Goal: Information Seeking & Learning: Learn about a topic

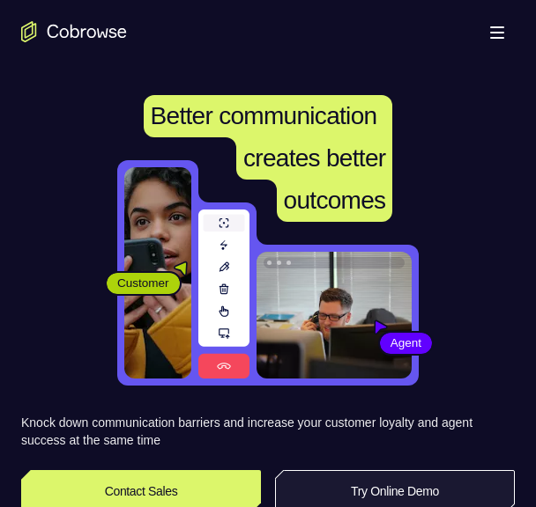
scroll to position [96, 0]
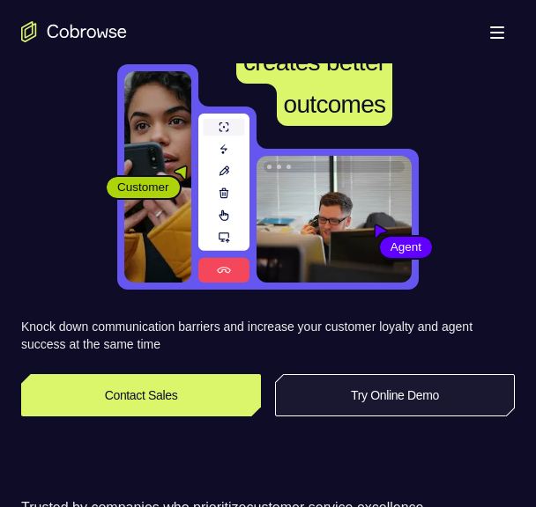
drag, startPoint x: 0, startPoint y: 0, endPoint x: 336, endPoint y: 389, distance: 514.1
click at [336, 389] on link "Try Online Demo" at bounding box center [395, 395] width 240 height 42
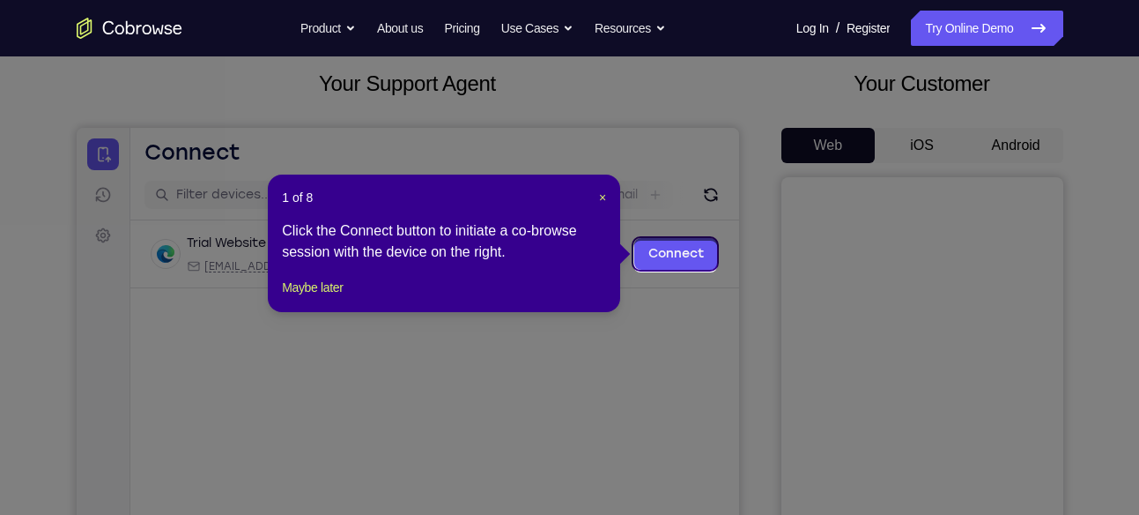
scroll to position [100, 0]
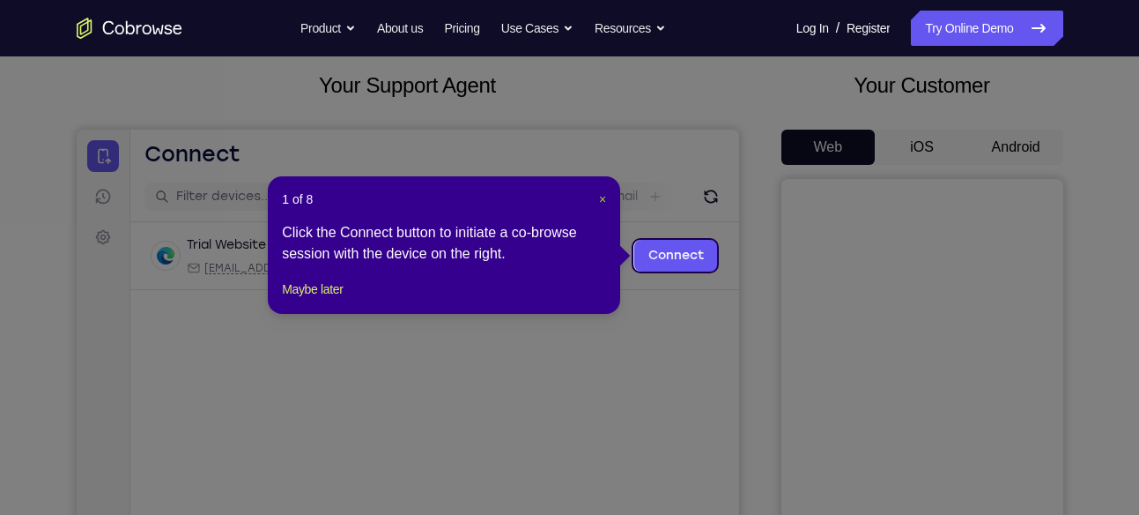
click at [535, 199] on span "×" at bounding box center [602, 199] width 7 height 14
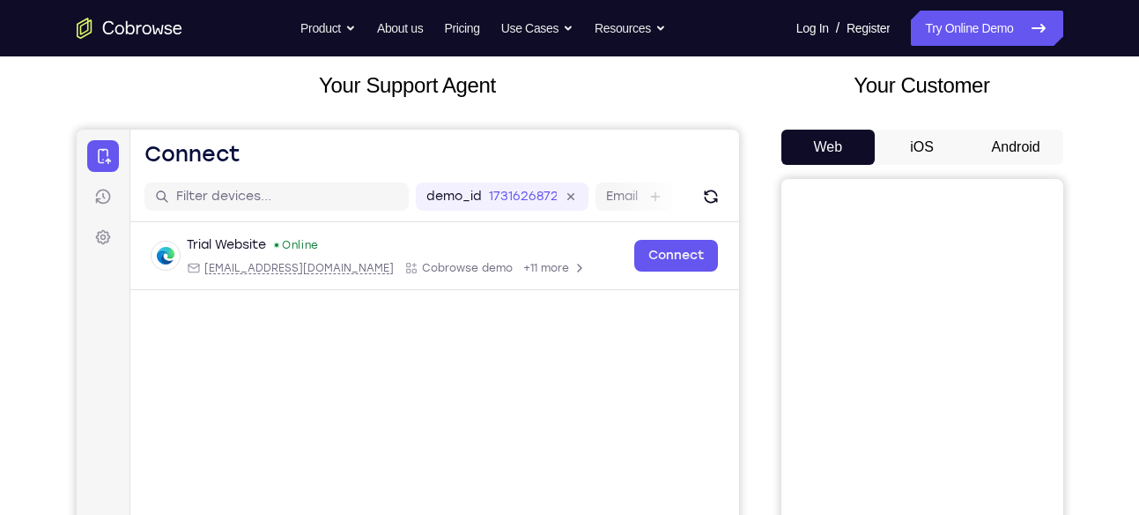
click at [535, 141] on button "Android" at bounding box center [1016, 147] width 94 height 35
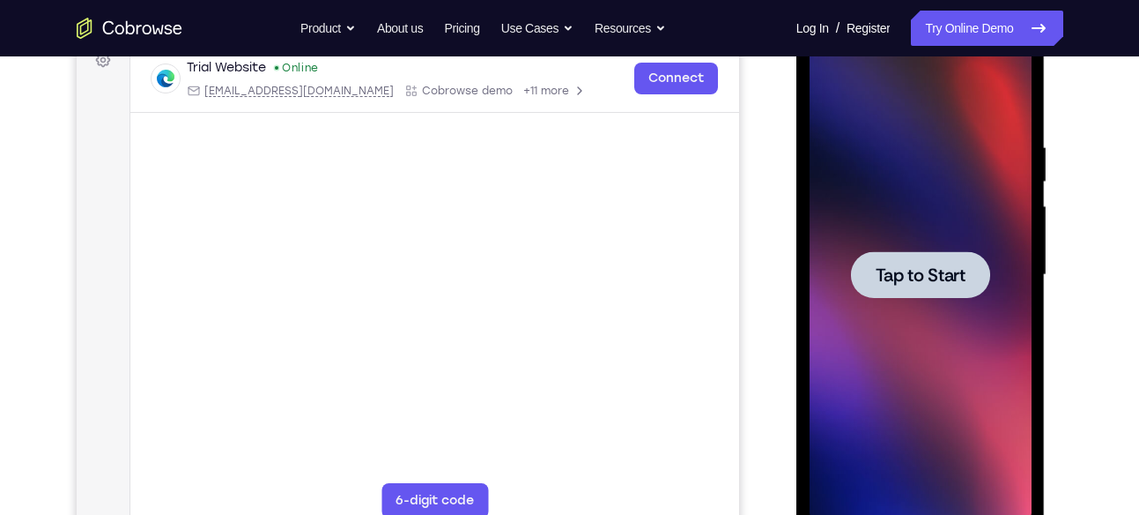
scroll to position [0, 0]
click at [535, 225] on div at bounding box center [921, 274] width 222 height 493
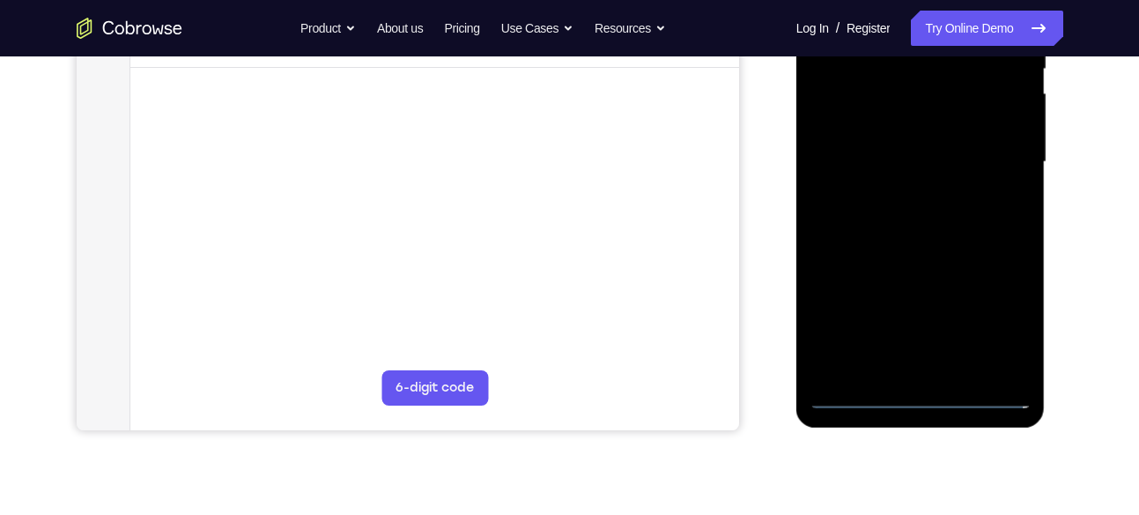
scroll to position [392, 0]
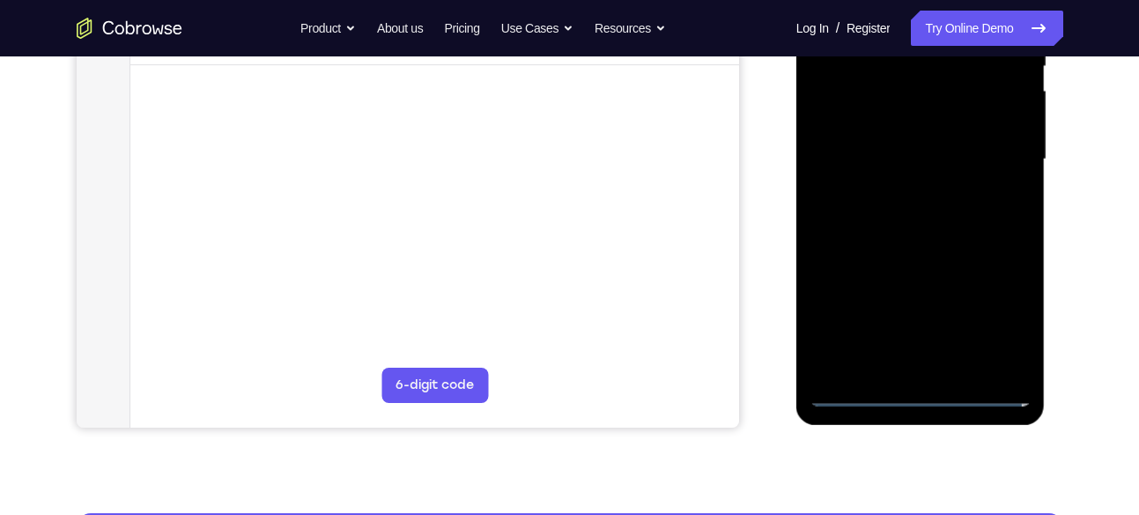
click at [535, 400] on div at bounding box center [921, 159] width 222 height 493
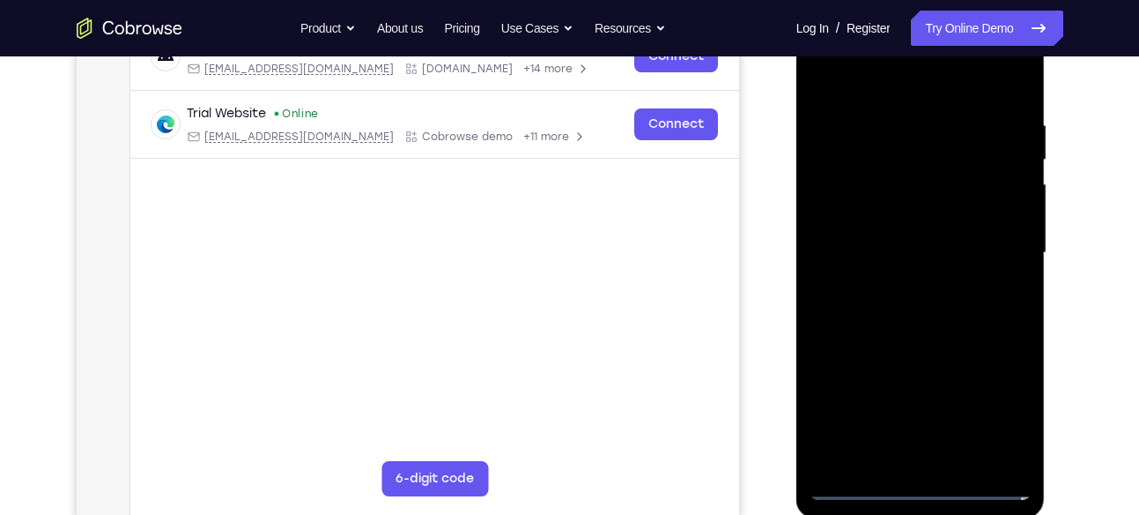
scroll to position [296, 0]
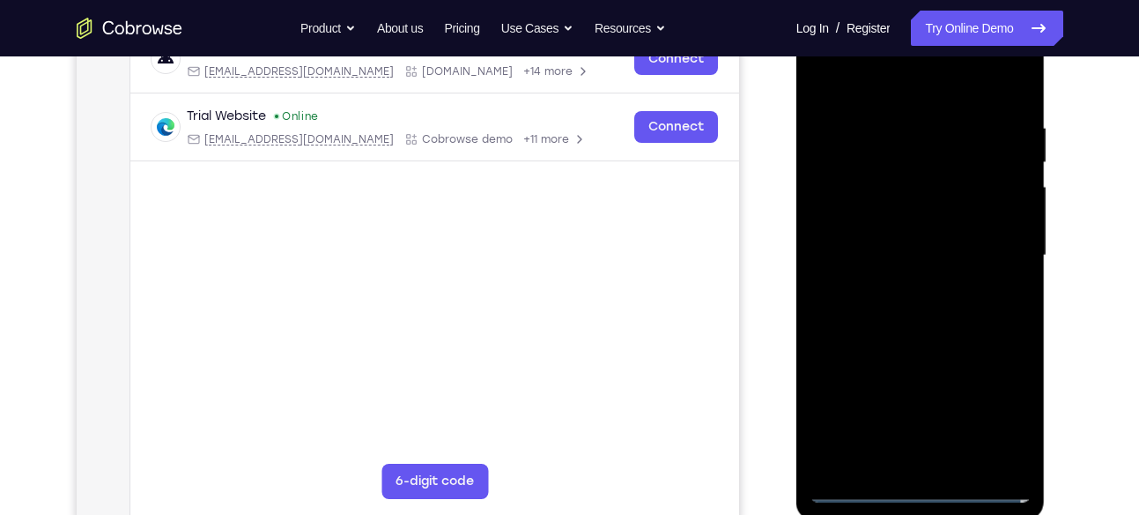
click at [535, 418] on div at bounding box center [921, 255] width 222 height 493
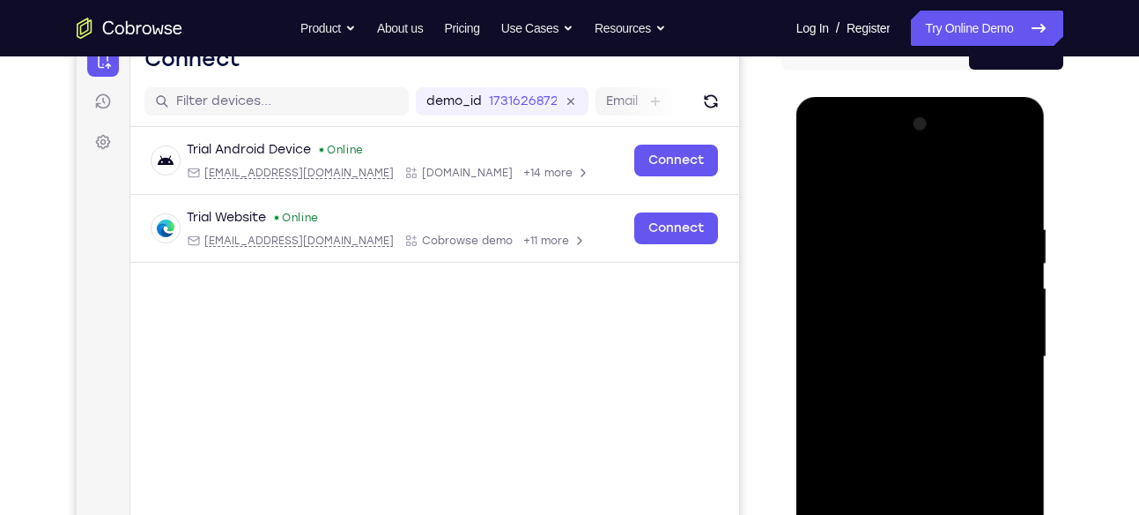
scroll to position [194, 0]
click at [535, 147] on div at bounding box center [921, 357] width 222 height 493
click at [535, 292] on div at bounding box center [921, 357] width 222 height 493
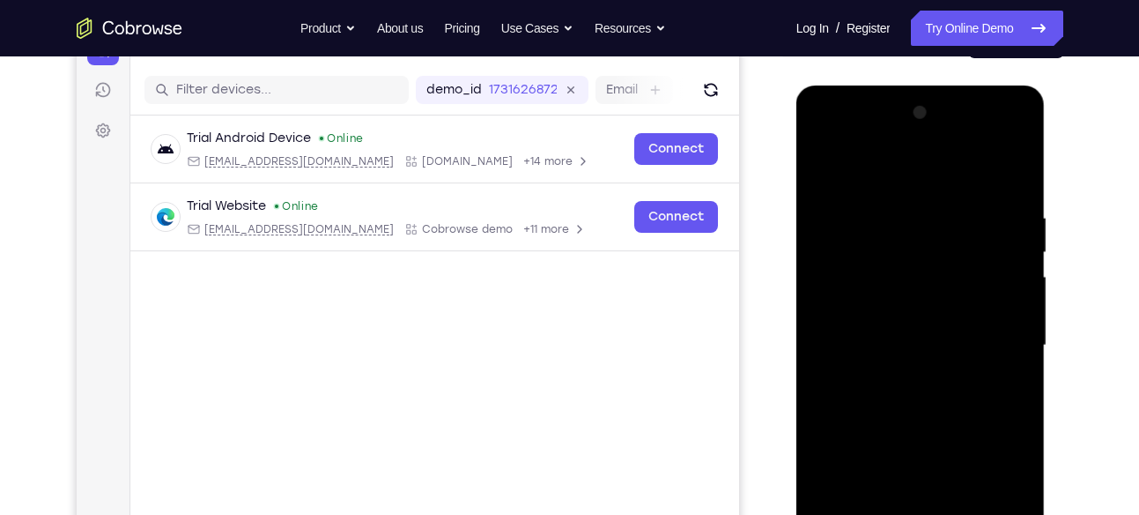
scroll to position [210, 0]
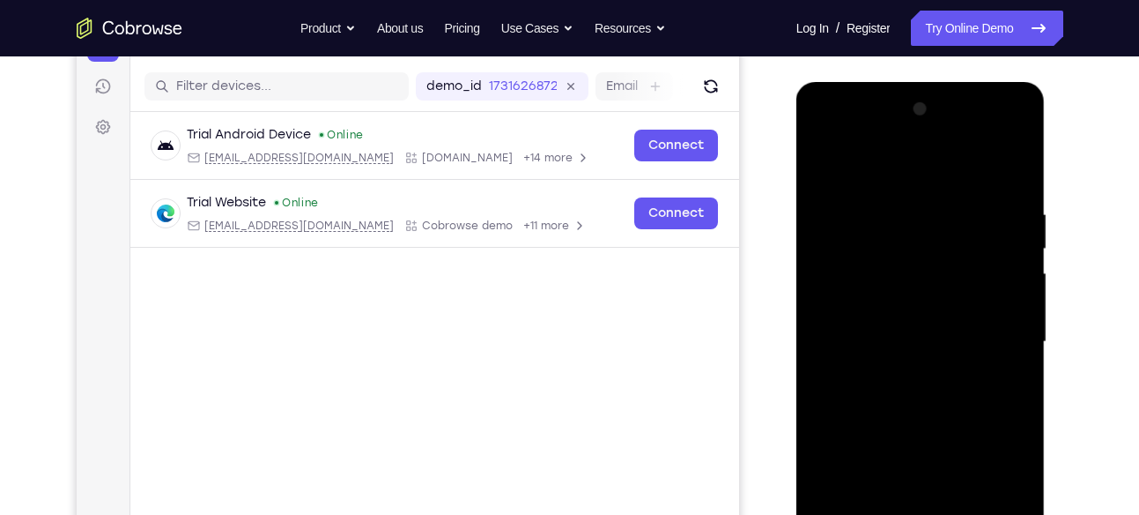
click at [535, 336] on div at bounding box center [921, 341] width 222 height 493
click at [535, 325] on div at bounding box center [921, 341] width 222 height 493
click at [535, 348] on div at bounding box center [921, 341] width 222 height 493
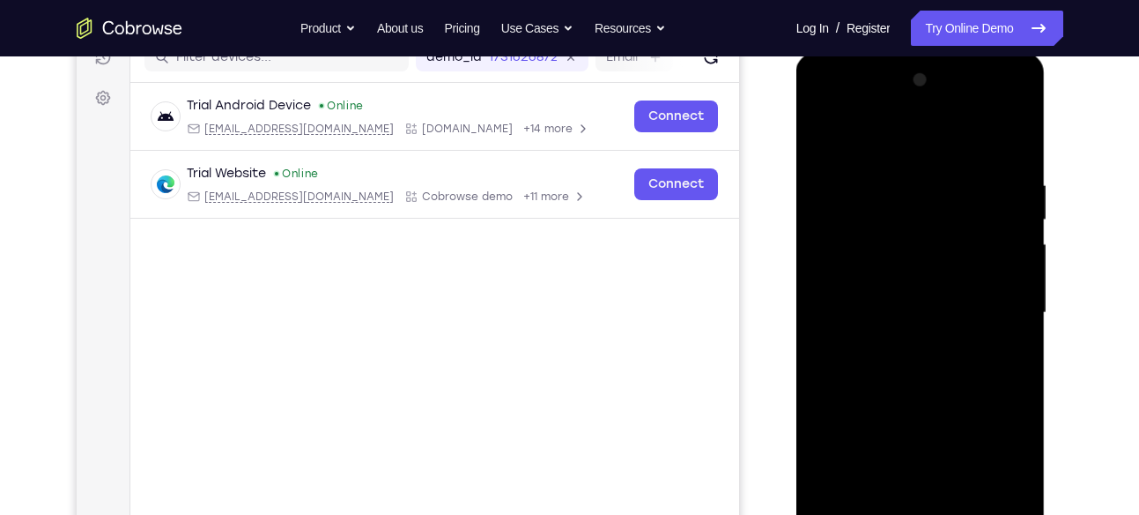
scroll to position [251, 0]
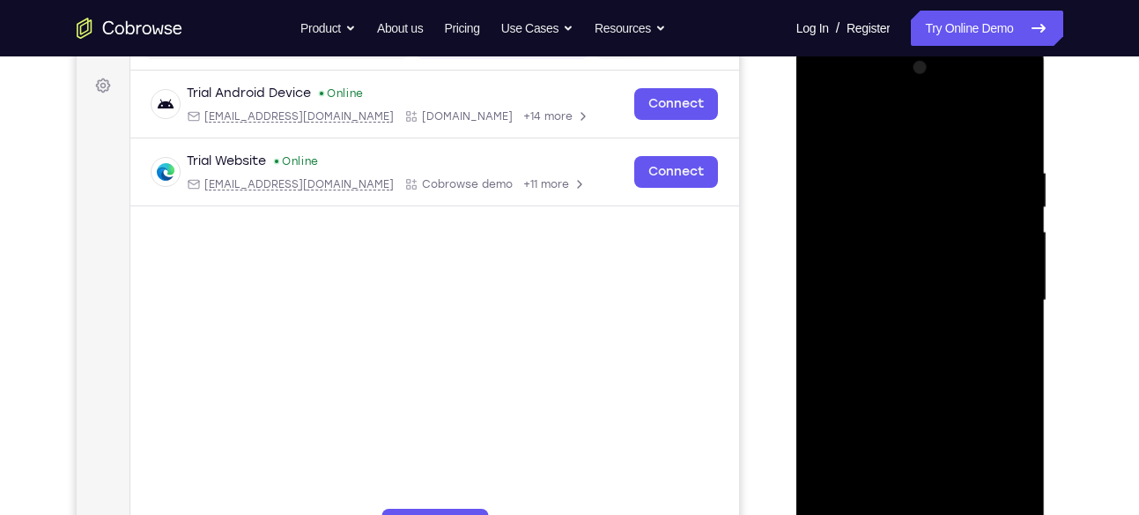
drag, startPoint x: 849, startPoint y: 305, endPoint x: 838, endPoint y: 205, distance: 100.2
click at [535, 205] on div at bounding box center [921, 300] width 222 height 493
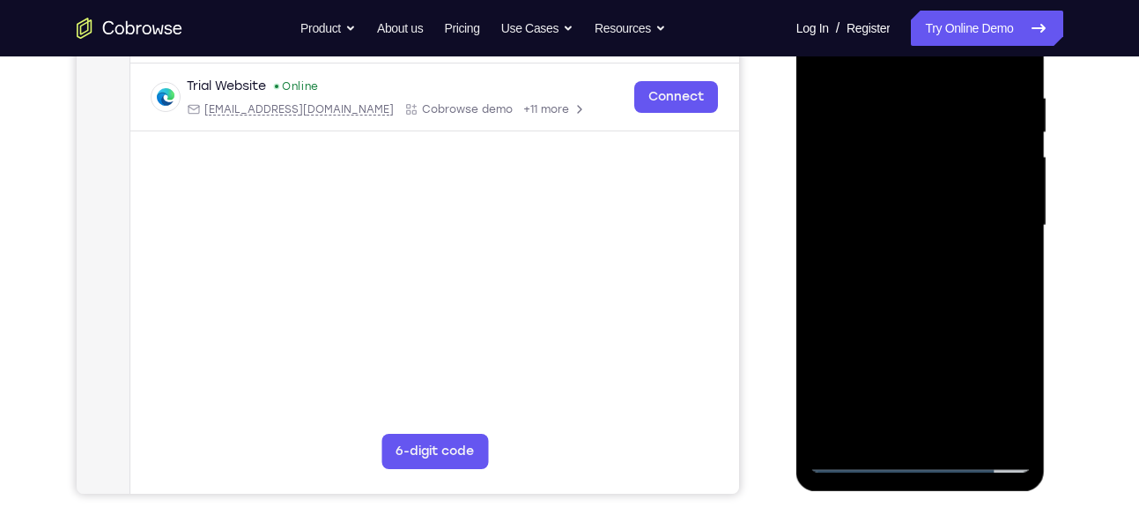
scroll to position [344, 0]
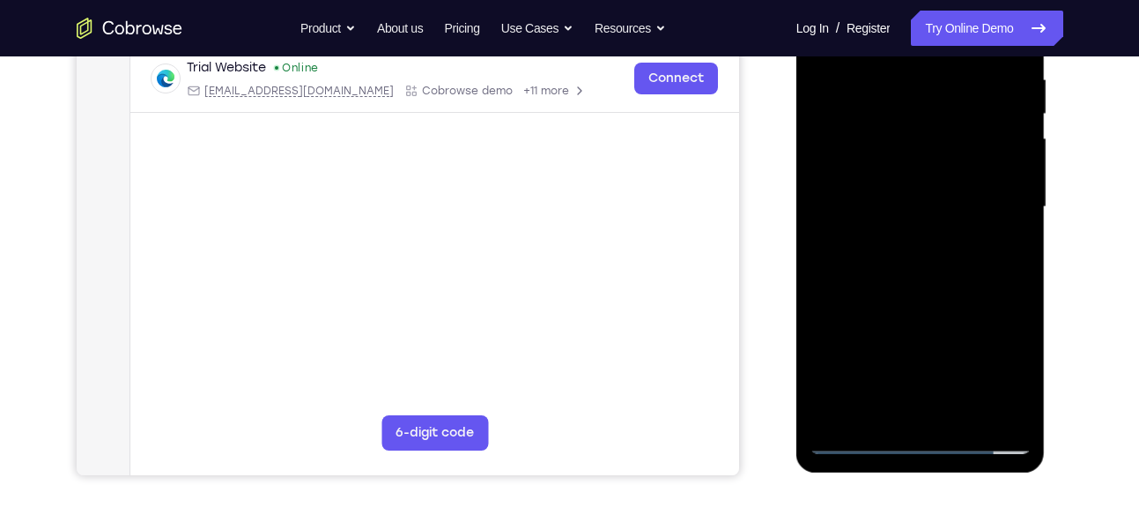
click at [535, 393] on div at bounding box center [921, 206] width 222 height 493
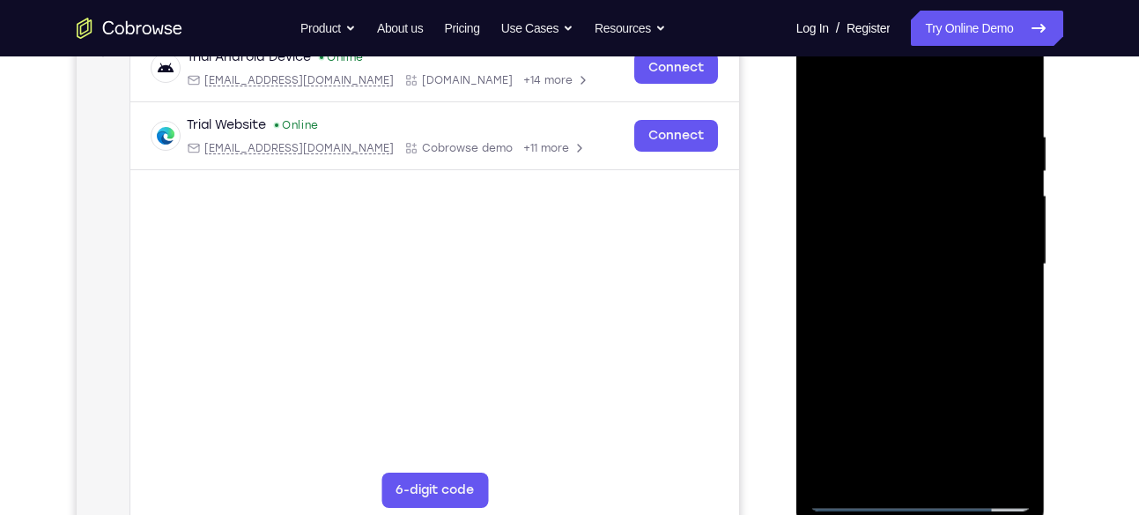
scroll to position [263, 0]
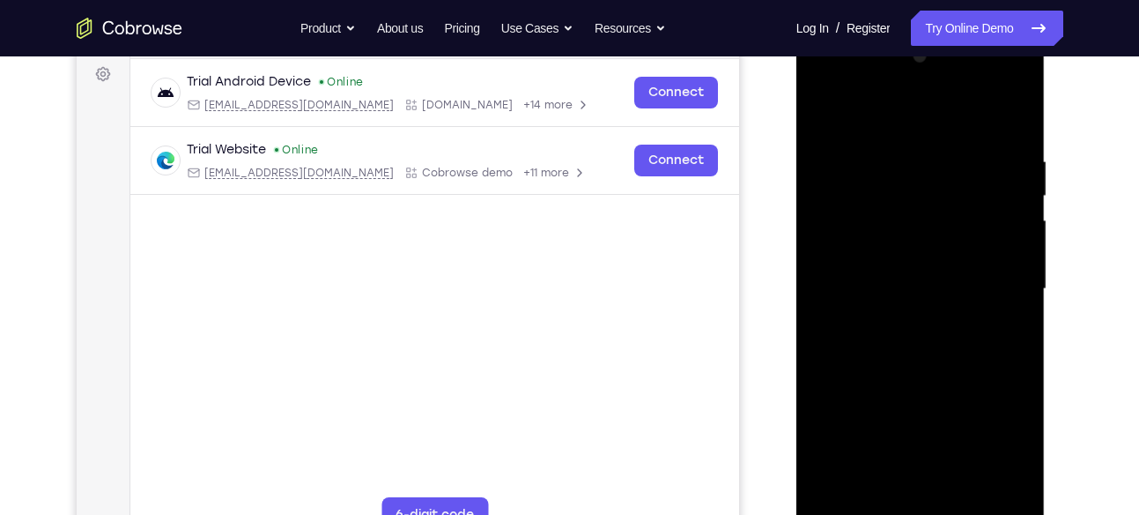
click at [535, 85] on div at bounding box center [921, 288] width 222 height 493
click at [535, 122] on div at bounding box center [921, 288] width 222 height 493
click at [535, 286] on div at bounding box center [921, 288] width 222 height 493
click at [535, 319] on div at bounding box center [921, 288] width 222 height 493
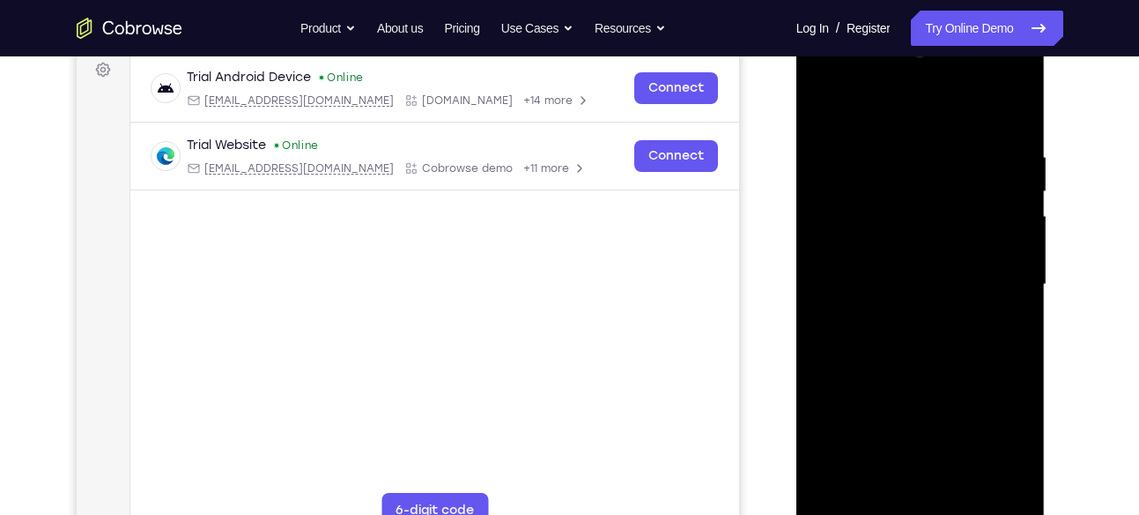
click at [535, 263] on div at bounding box center [921, 284] width 222 height 493
click at [535, 244] on div at bounding box center [921, 284] width 222 height 493
click at [535, 273] on div at bounding box center [921, 284] width 222 height 493
click at [535, 283] on div at bounding box center [921, 284] width 222 height 493
click at [535, 344] on div at bounding box center [921, 284] width 222 height 493
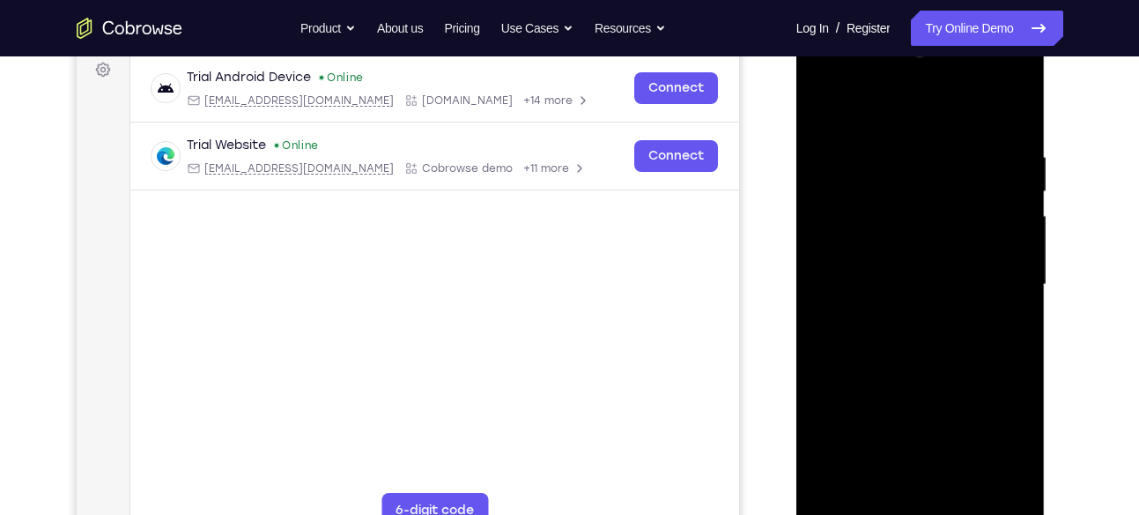
click at [535, 327] on div at bounding box center [921, 284] width 222 height 493
click at [535, 307] on div at bounding box center [921, 284] width 222 height 493
click at [535, 311] on div at bounding box center [921, 284] width 222 height 493
click at [535, 232] on div at bounding box center [921, 284] width 222 height 493
click at [535, 202] on div at bounding box center [921, 284] width 222 height 493
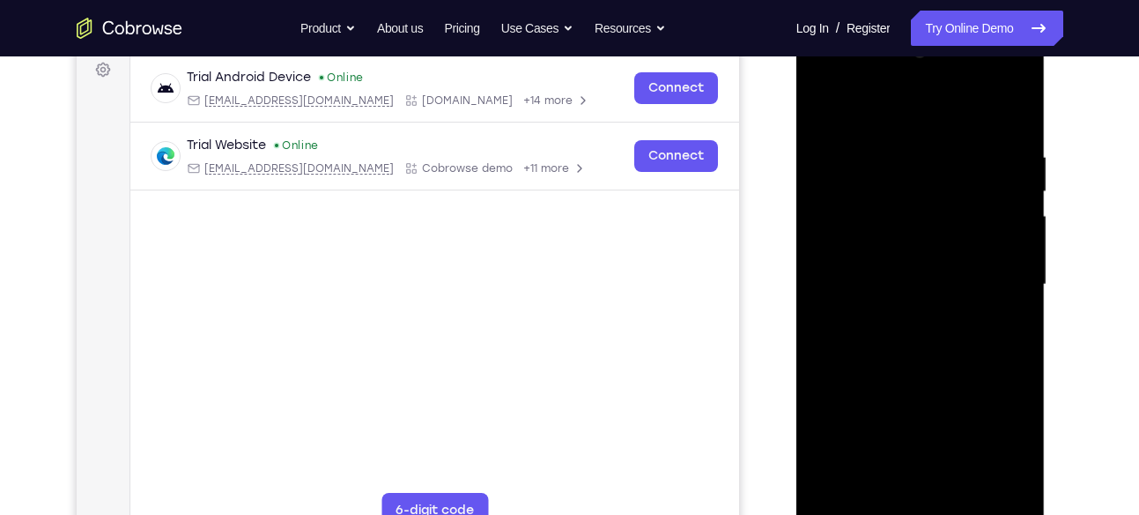
click at [535, 202] on div at bounding box center [921, 284] width 222 height 493
click at [535, 130] on div at bounding box center [921, 284] width 222 height 493
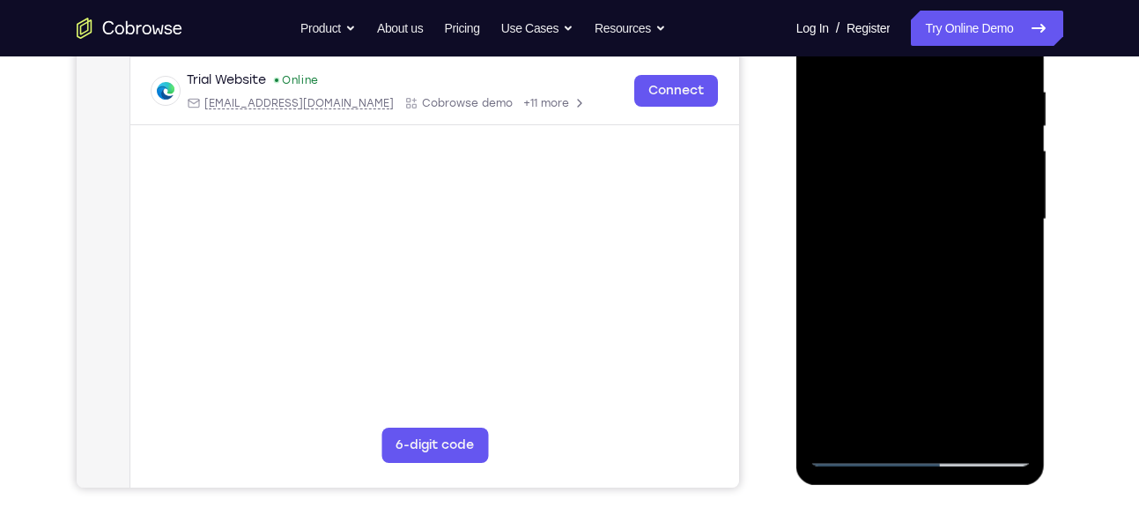
scroll to position [334, 0]
click at [535, 426] on div at bounding box center [921, 217] width 222 height 493
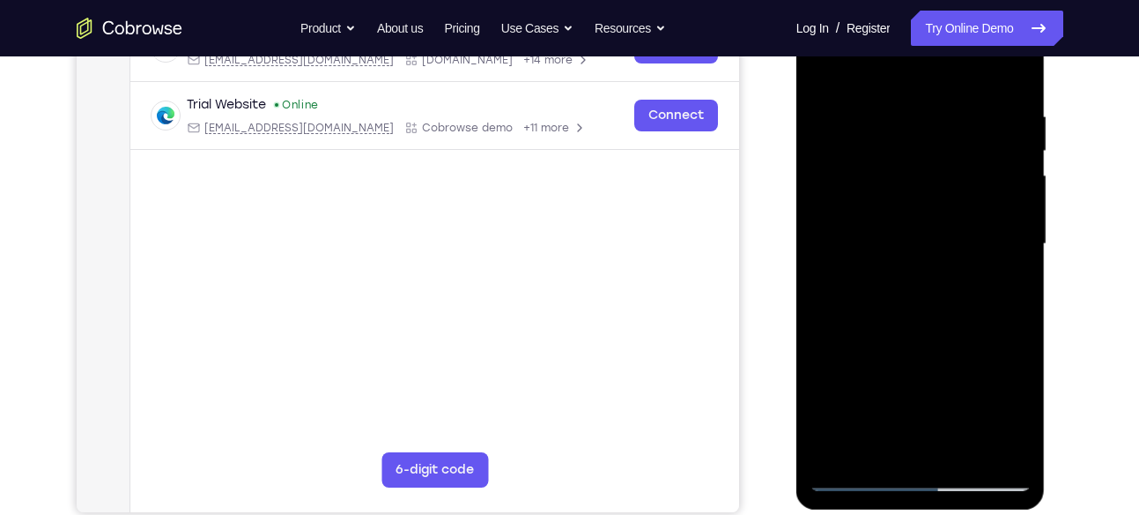
scroll to position [306, 0]
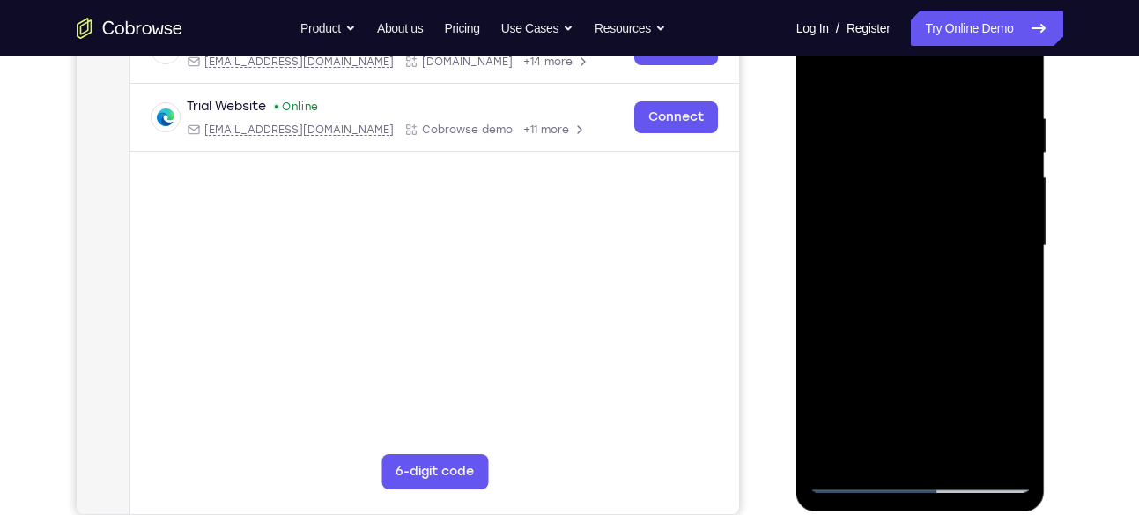
click at [535, 337] on div at bounding box center [921, 245] width 222 height 493
click at [535, 285] on div at bounding box center [921, 245] width 222 height 493
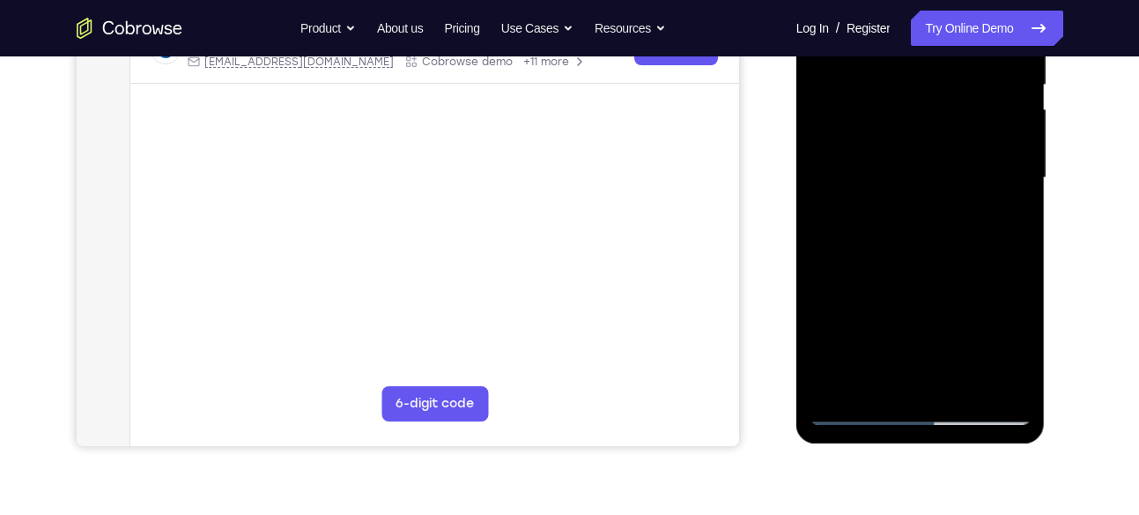
scroll to position [374, 0]
click at [535, 346] on div at bounding box center [921, 176] width 222 height 493
click at [535, 292] on div at bounding box center [921, 176] width 222 height 493
click at [535, 315] on div at bounding box center [921, 176] width 222 height 493
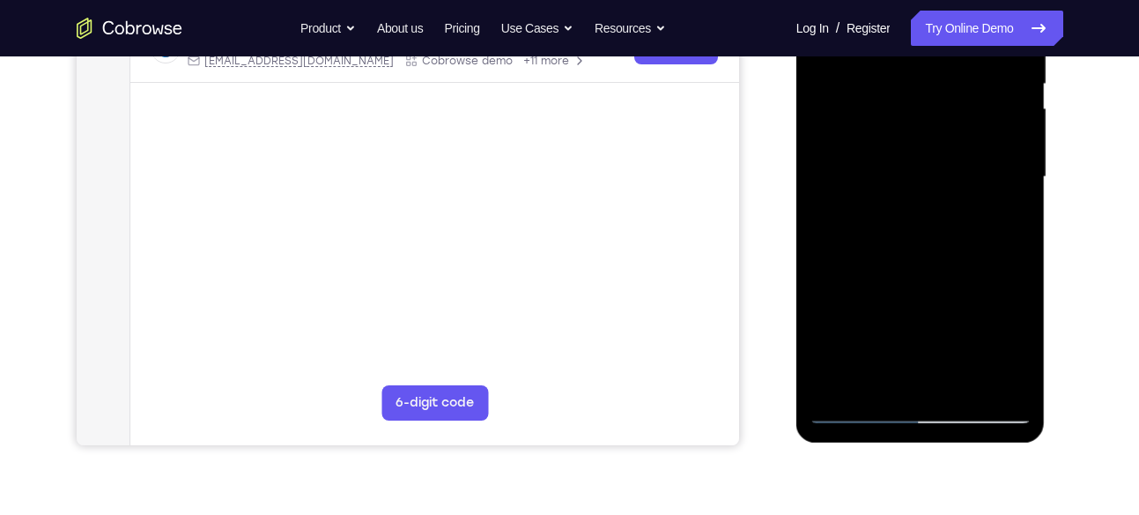
click at [535, 221] on div at bounding box center [921, 176] width 222 height 493
click at [535, 342] on div at bounding box center [921, 176] width 222 height 493
click at [535, 219] on div at bounding box center [921, 176] width 222 height 493
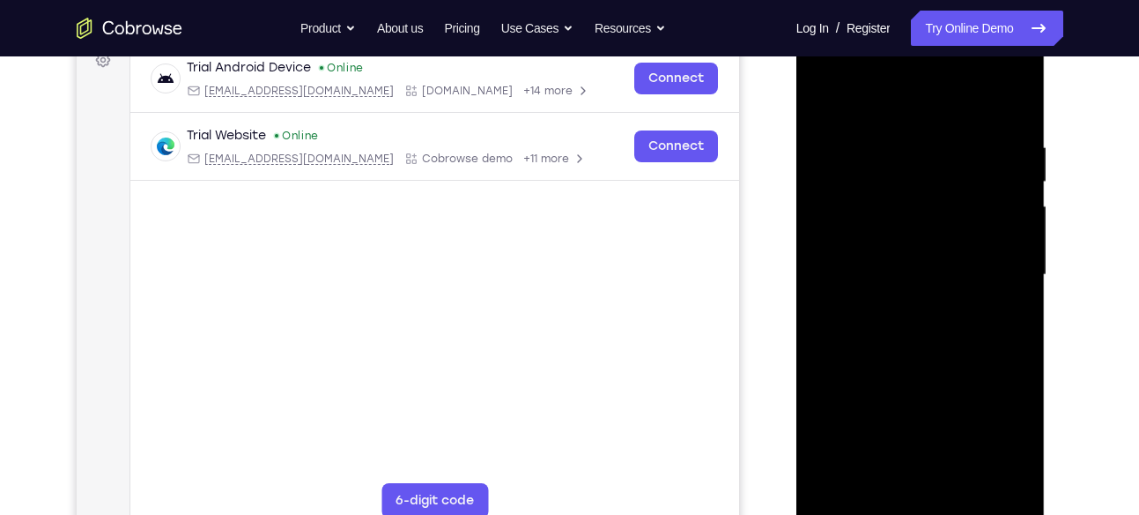
scroll to position [274, 0]
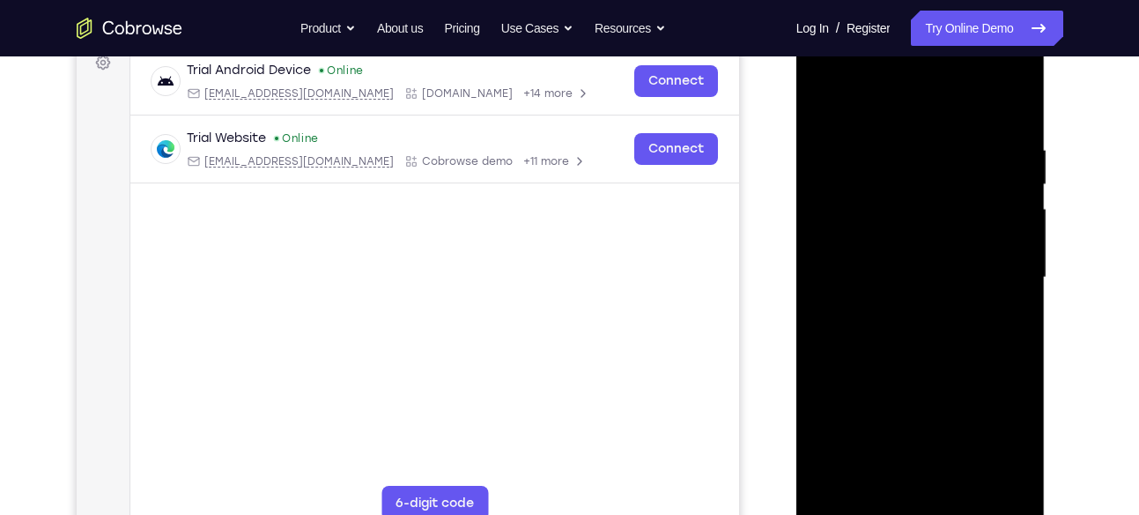
click at [535, 320] on div at bounding box center [921, 277] width 222 height 493
click at [535, 315] on div at bounding box center [921, 277] width 222 height 493
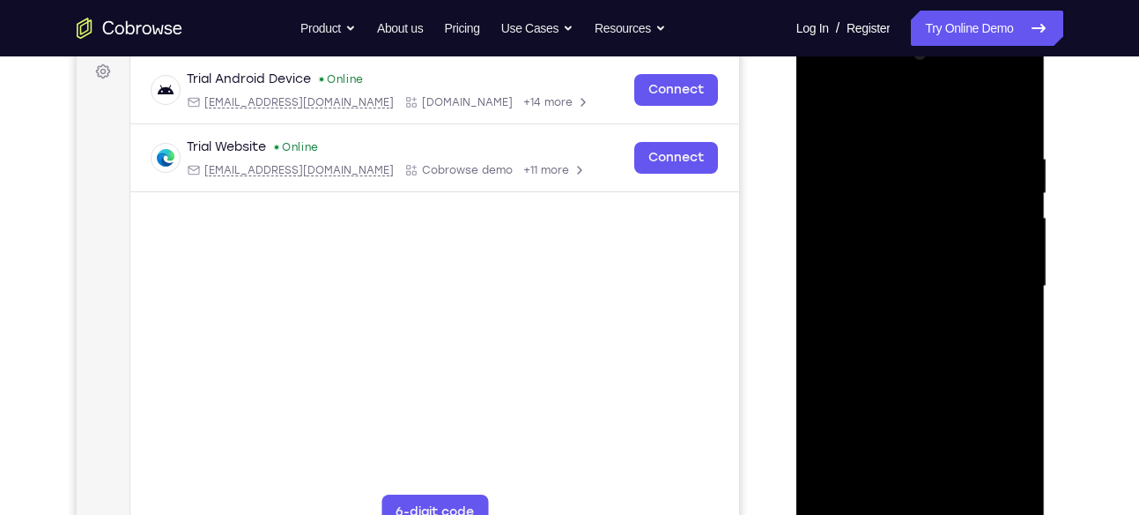
scroll to position [264, 0]
click at [535, 107] on div at bounding box center [921, 287] width 222 height 493
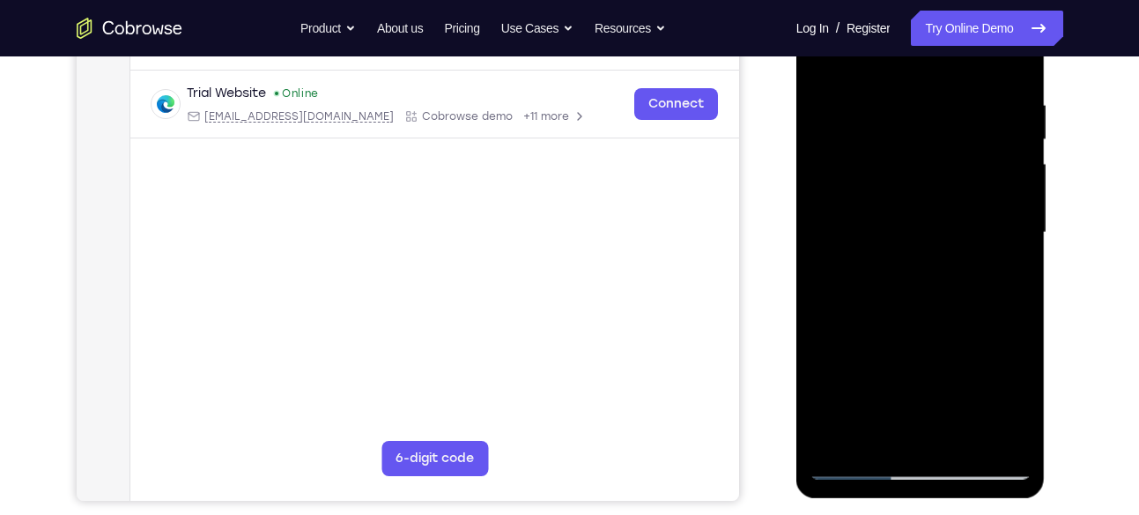
scroll to position [318, 0]
click at [535, 302] on div at bounding box center [921, 233] width 222 height 493
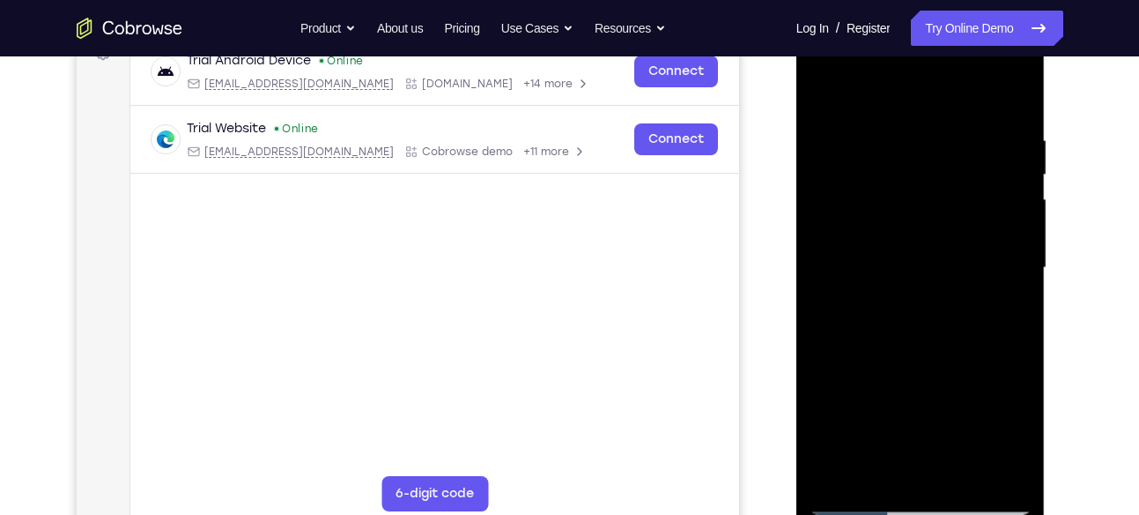
click at [535, 98] on div at bounding box center [921, 267] width 222 height 493
click at [535, 88] on div at bounding box center [921, 267] width 222 height 493
click at [535, 133] on div at bounding box center [921, 267] width 222 height 493
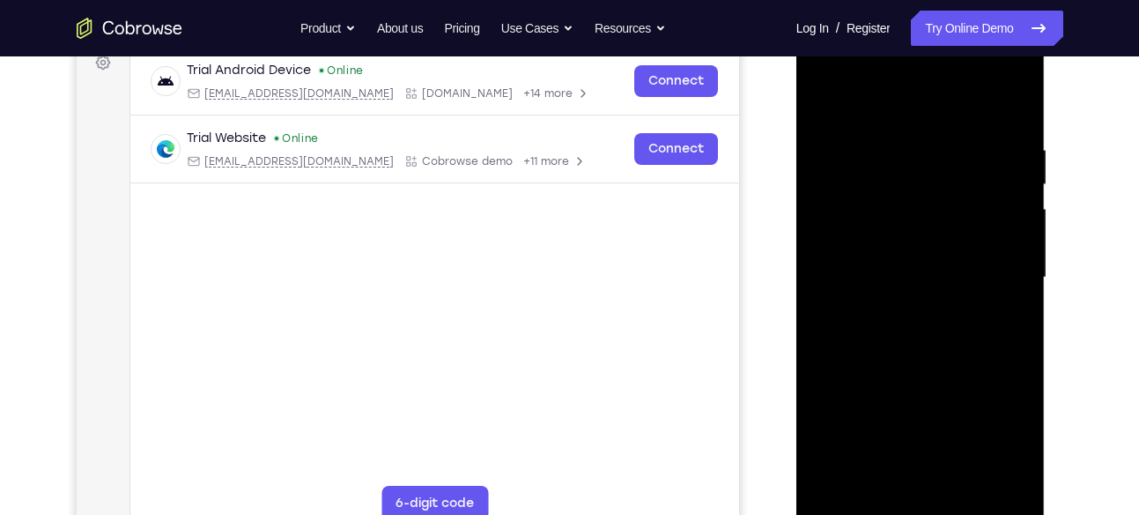
scroll to position [273, 0]
click at [535, 106] on div at bounding box center [921, 278] width 222 height 493
drag, startPoint x: 976, startPoint y: 142, endPoint x: 782, endPoint y: 174, distance: 196.5
click at [535, 174] on html "Online web based iOS Simulators and Android Emulators. Run iPhone, iPad, Mobile…" at bounding box center [921, 283] width 251 height 529
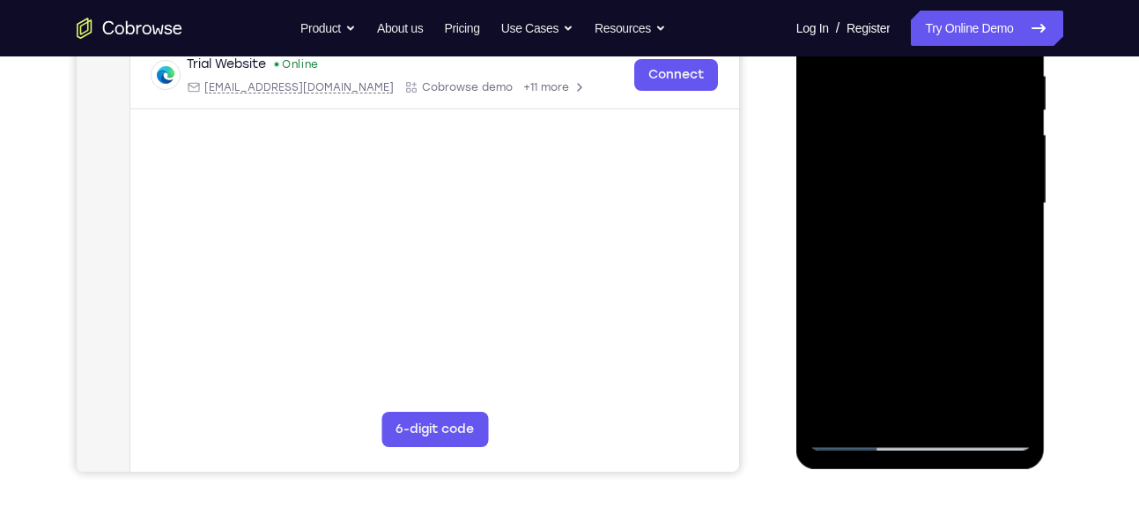
scroll to position [355, 0]
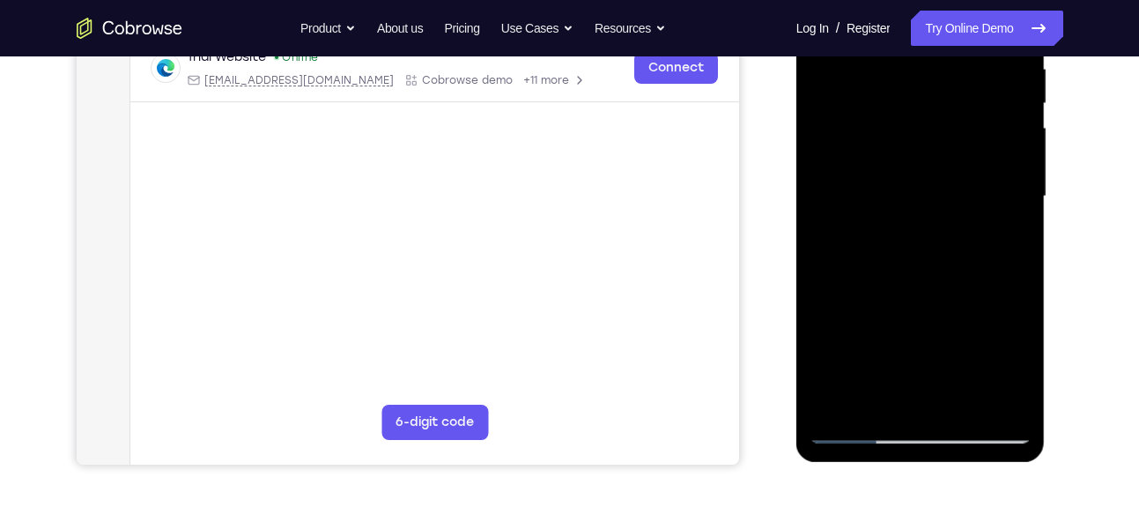
drag, startPoint x: 934, startPoint y: 98, endPoint x: 970, endPoint y: 319, distance: 224.1
click at [535, 319] on div at bounding box center [921, 196] width 222 height 493
drag, startPoint x: 970, startPoint y: 319, endPoint x: 951, endPoint y: 172, distance: 148.3
click at [535, 172] on div at bounding box center [921, 196] width 222 height 493
click at [535, 403] on div at bounding box center [921, 196] width 222 height 493
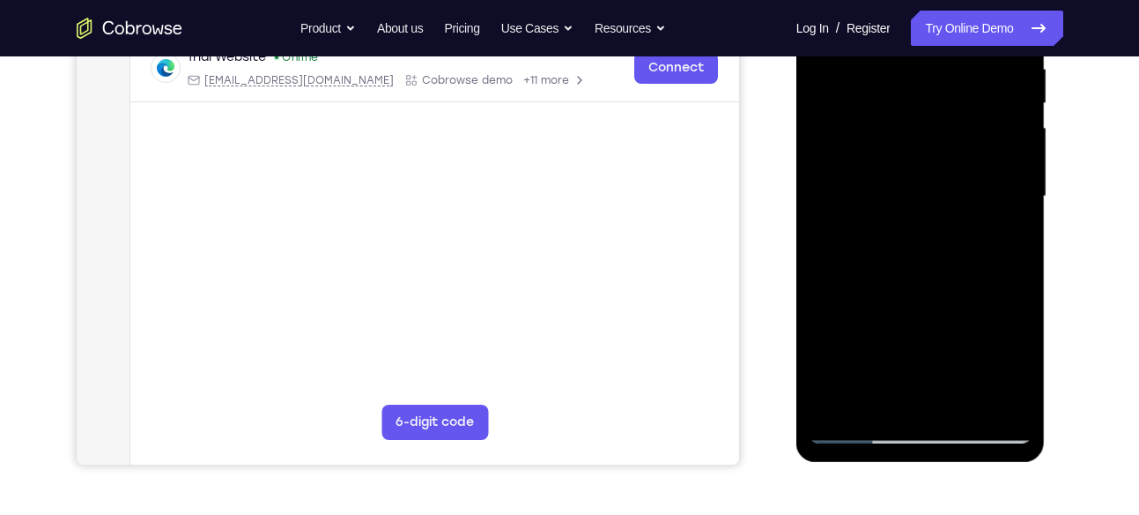
scroll to position [330, 0]
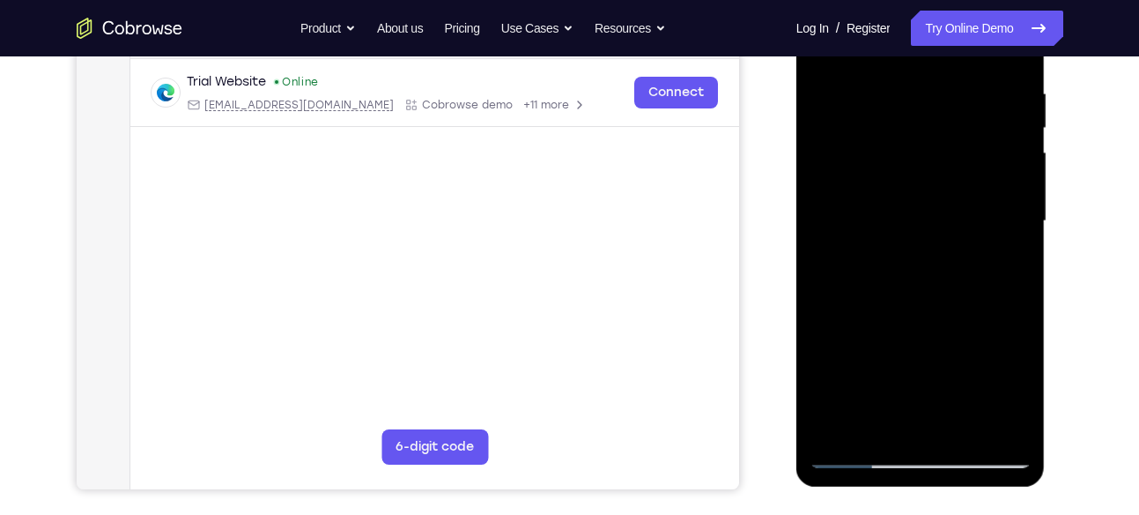
click at [535, 427] on div at bounding box center [921, 220] width 222 height 493
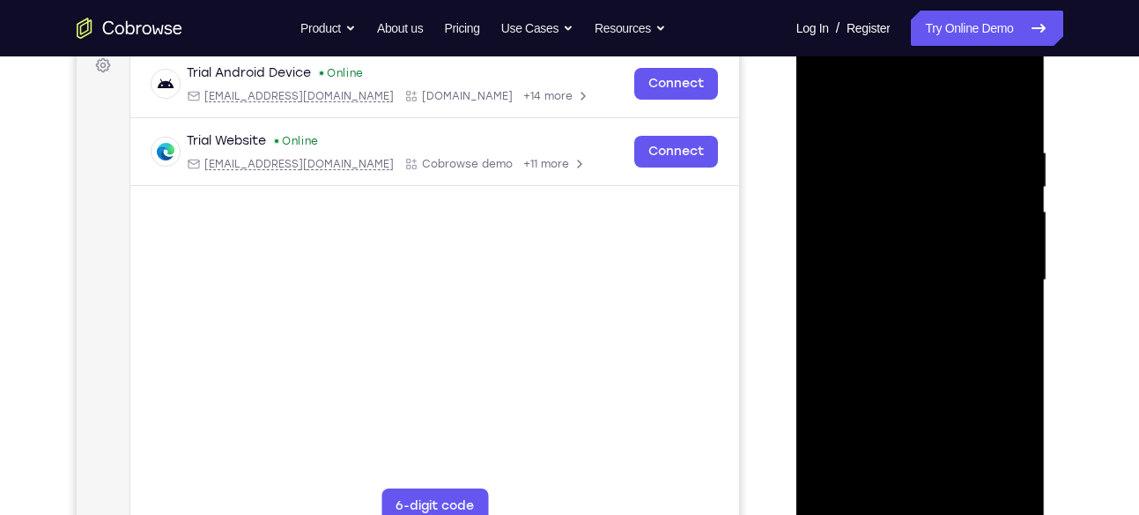
click at [535, 96] on div at bounding box center [921, 279] width 222 height 493
drag, startPoint x: 907, startPoint y: 342, endPoint x: 885, endPoint y: 123, distance: 219.5
click at [535, 123] on div at bounding box center [921, 279] width 222 height 493
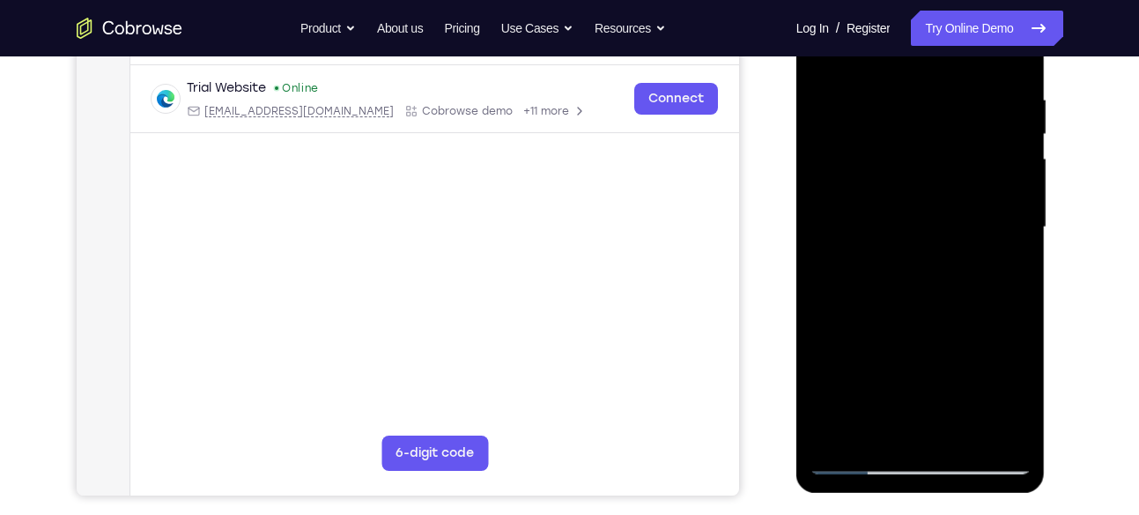
scroll to position [328, 0]
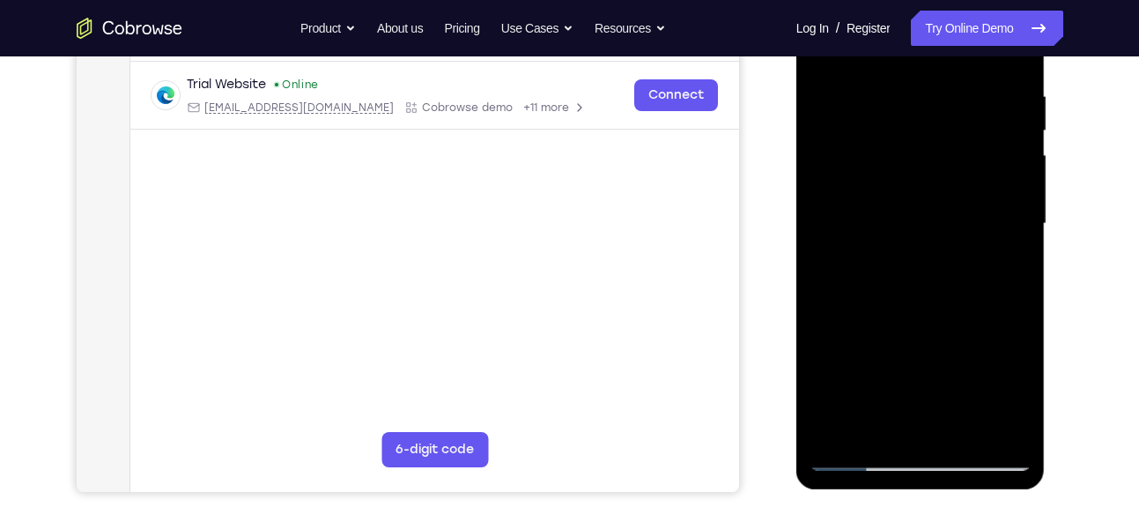
drag, startPoint x: 919, startPoint y: 361, endPoint x: 899, endPoint y: 140, distance: 222.1
click at [535, 140] on div at bounding box center [921, 223] width 222 height 493
drag, startPoint x: 933, startPoint y: 337, endPoint x: 913, endPoint y: 93, distance: 244.0
click at [535, 93] on div at bounding box center [921, 223] width 222 height 493
click at [535, 389] on div at bounding box center [921, 223] width 222 height 493
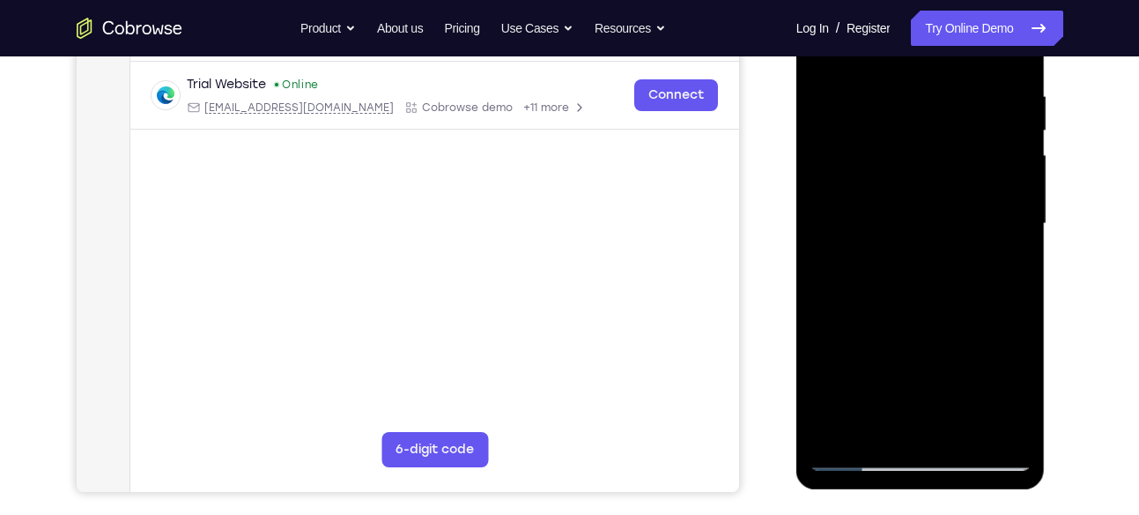
click at [535, 255] on div at bounding box center [921, 223] width 222 height 493
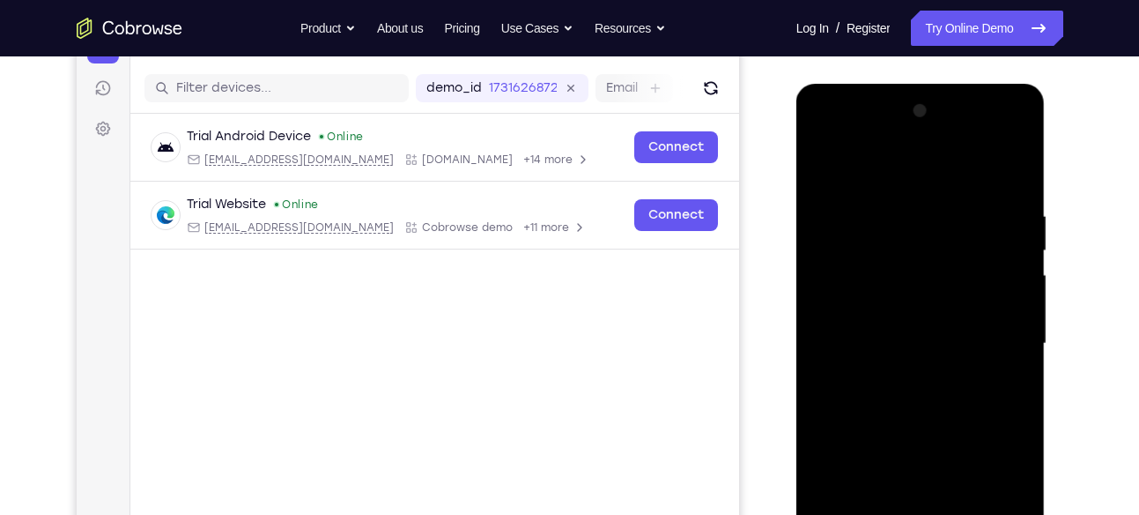
scroll to position [203, 0]
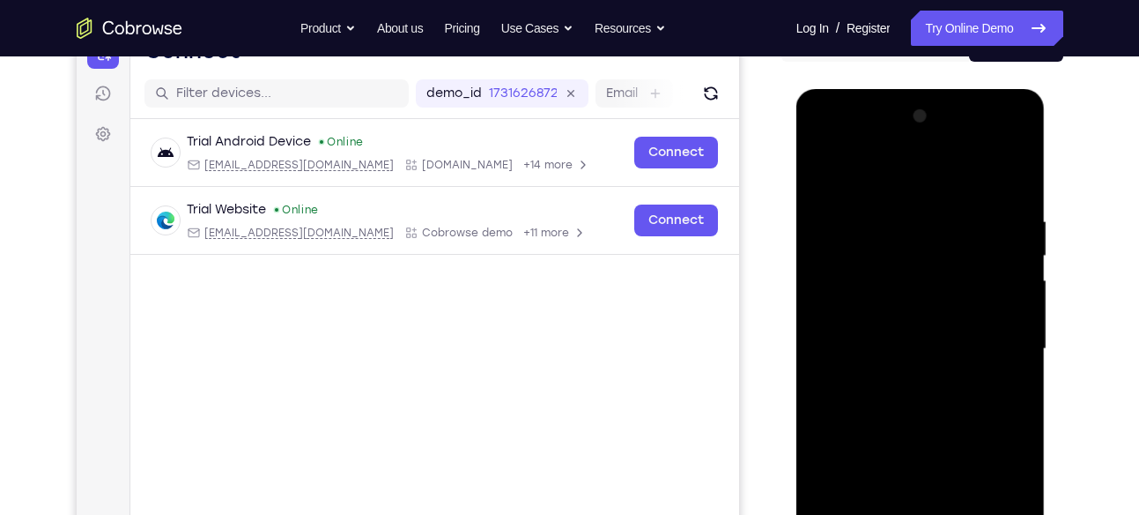
click at [535, 136] on div at bounding box center [921, 348] width 222 height 493
click at [535, 174] on div at bounding box center [921, 348] width 222 height 493
click at [535, 201] on div at bounding box center [921, 348] width 222 height 493
click at [535, 194] on div at bounding box center [921, 348] width 222 height 493
click at [535, 168] on div at bounding box center [921, 348] width 222 height 493
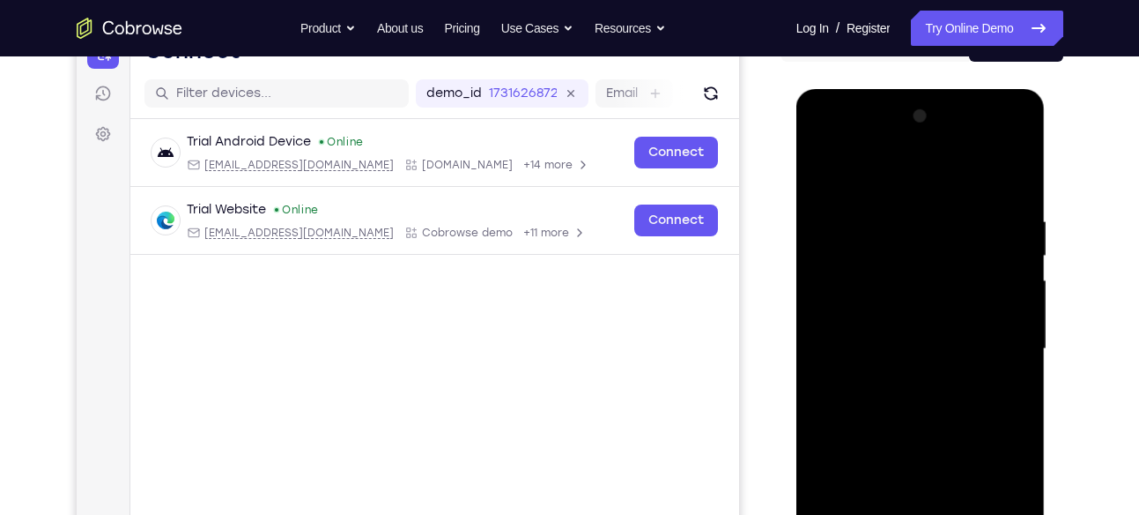
click at [535, 173] on div at bounding box center [921, 348] width 222 height 493
drag, startPoint x: 993, startPoint y: 377, endPoint x: 970, endPoint y: 192, distance: 186.4
click at [535, 192] on div at bounding box center [921, 348] width 222 height 493
drag, startPoint x: 970, startPoint y: 278, endPoint x: 942, endPoint y: 138, distance: 142.9
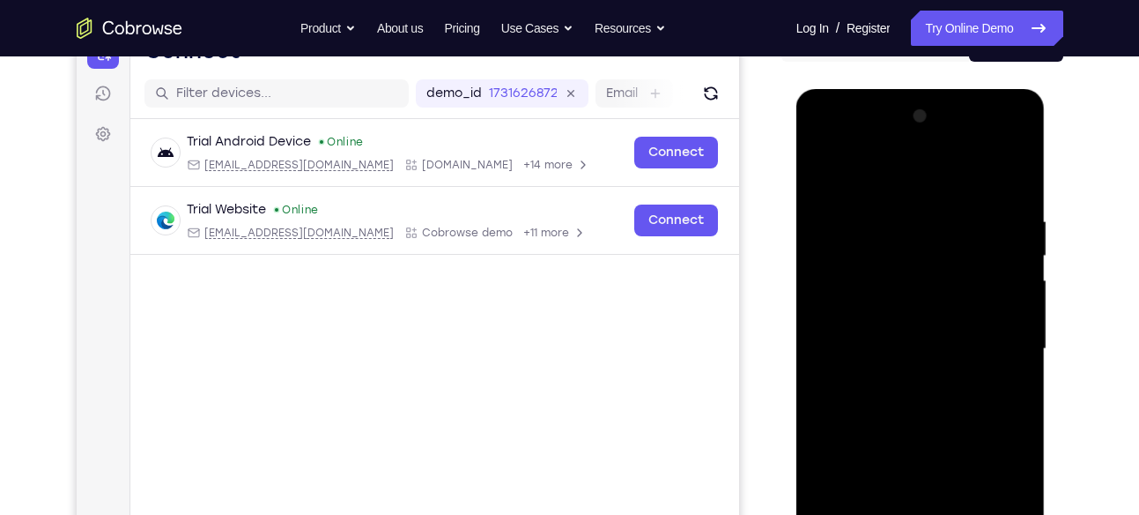
click at [535, 138] on div at bounding box center [921, 348] width 222 height 493
drag, startPoint x: 969, startPoint y: 352, endPoint x: 942, endPoint y: 205, distance: 149.6
click at [535, 205] on div at bounding box center [921, 348] width 222 height 493
drag, startPoint x: 970, startPoint y: 389, endPoint x: 942, endPoint y: 183, distance: 207.2
click at [535, 183] on div at bounding box center [921, 348] width 222 height 493
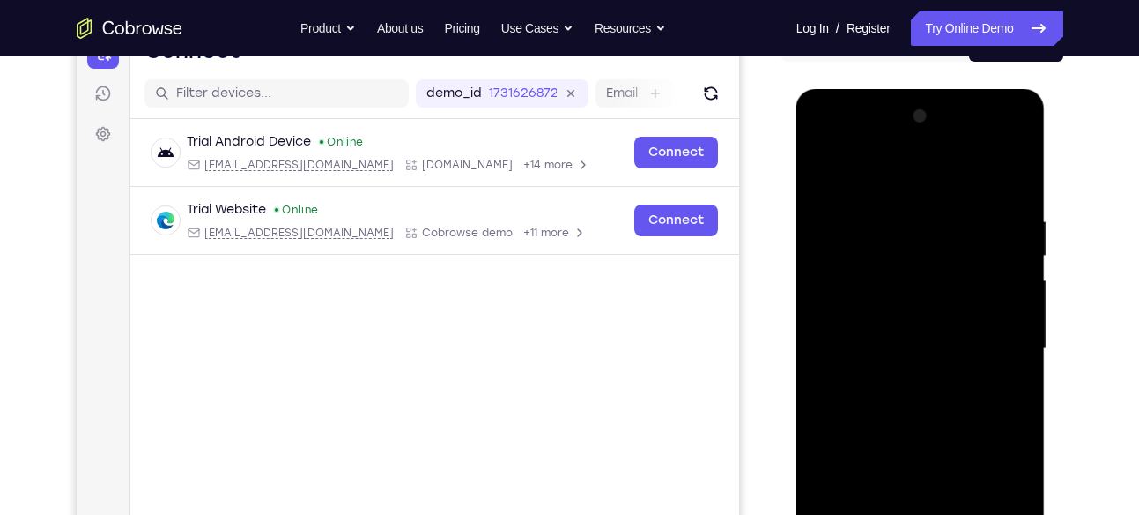
drag, startPoint x: 965, startPoint y: 386, endPoint x: 943, endPoint y: 214, distance: 173.2
click at [535, 214] on div at bounding box center [921, 348] width 222 height 493
drag, startPoint x: 954, startPoint y: 372, endPoint x: 935, endPoint y: 210, distance: 163.3
click at [535, 210] on div at bounding box center [921, 348] width 222 height 493
drag, startPoint x: 985, startPoint y: 297, endPoint x: 816, endPoint y: 300, distance: 169.2
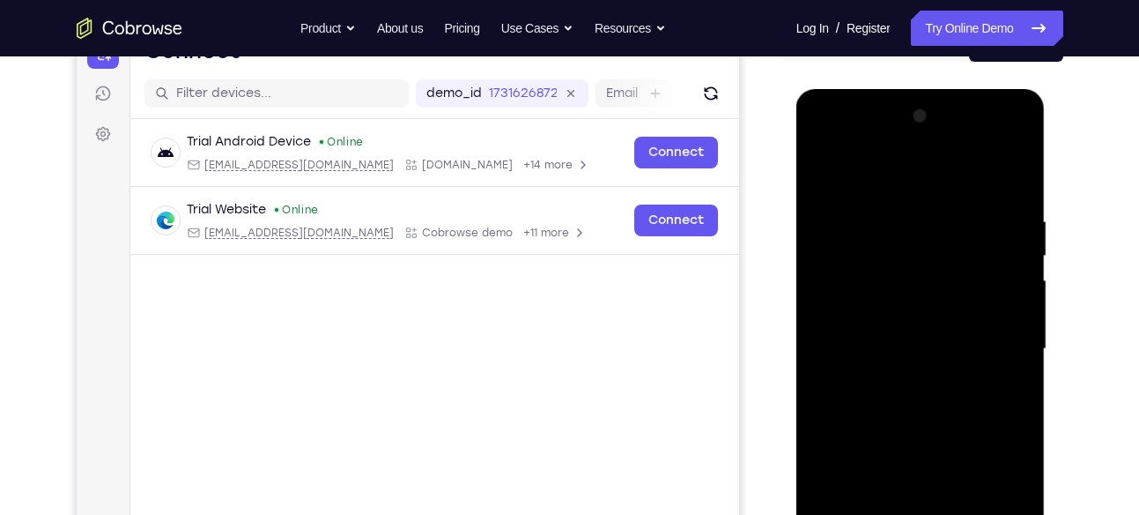
click at [535, 300] on div at bounding box center [921, 348] width 222 height 493
drag, startPoint x: 960, startPoint y: 291, endPoint x: 845, endPoint y: 296, distance: 115.5
click at [535, 296] on div at bounding box center [921, 348] width 222 height 493
drag, startPoint x: 922, startPoint y: 437, endPoint x: 910, endPoint y: 298, distance: 139.7
click at [535, 298] on div at bounding box center [921, 348] width 222 height 493
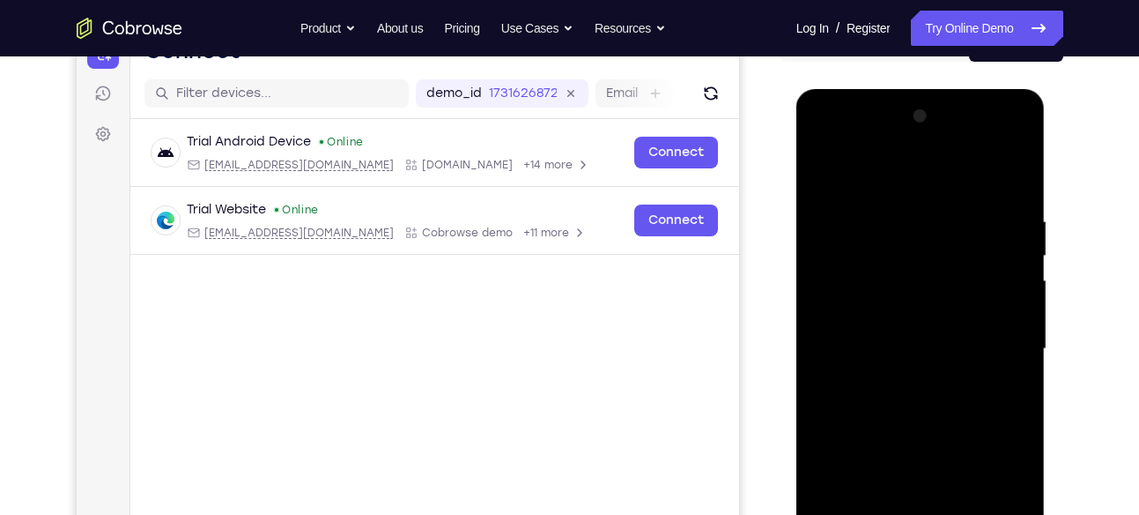
drag, startPoint x: 937, startPoint y: 383, endPoint x: 909, endPoint y: 196, distance: 189.6
click at [535, 196] on div at bounding box center [921, 348] width 222 height 493
drag, startPoint x: 843, startPoint y: 422, endPoint x: 929, endPoint y: 442, distance: 87.8
click at [535, 442] on div at bounding box center [921, 348] width 222 height 493
click at [535, 440] on div at bounding box center [921, 348] width 222 height 493
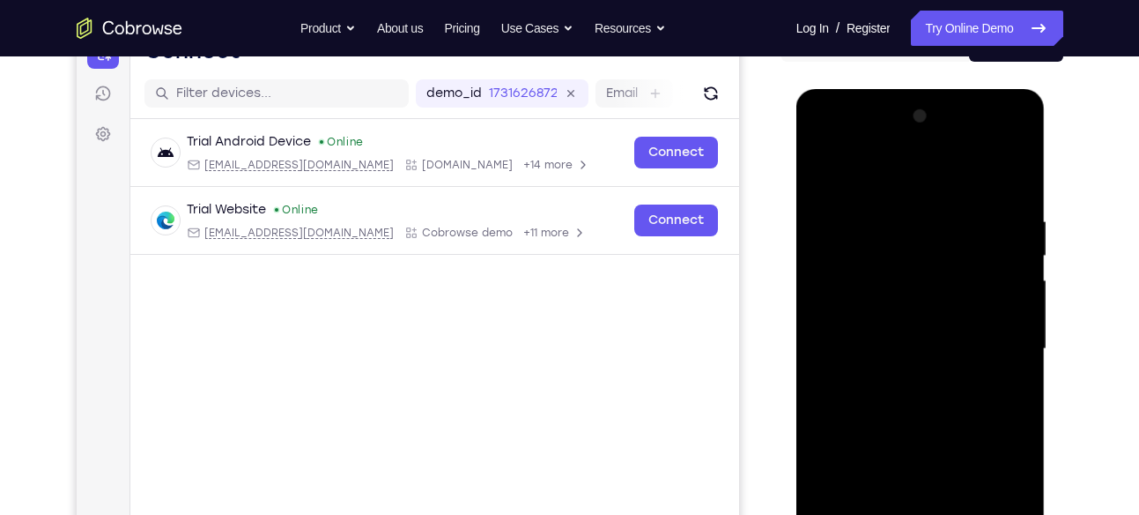
drag, startPoint x: 956, startPoint y: 440, endPoint x: 922, endPoint y: 211, distance: 231.6
click at [535, 211] on div at bounding box center [921, 348] width 222 height 493
drag, startPoint x: 939, startPoint y: 382, endPoint x: 933, endPoint y: 230, distance: 152.5
click at [535, 230] on div at bounding box center [921, 348] width 222 height 493
click at [535, 426] on div at bounding box center [921, 348] width 222 height 493
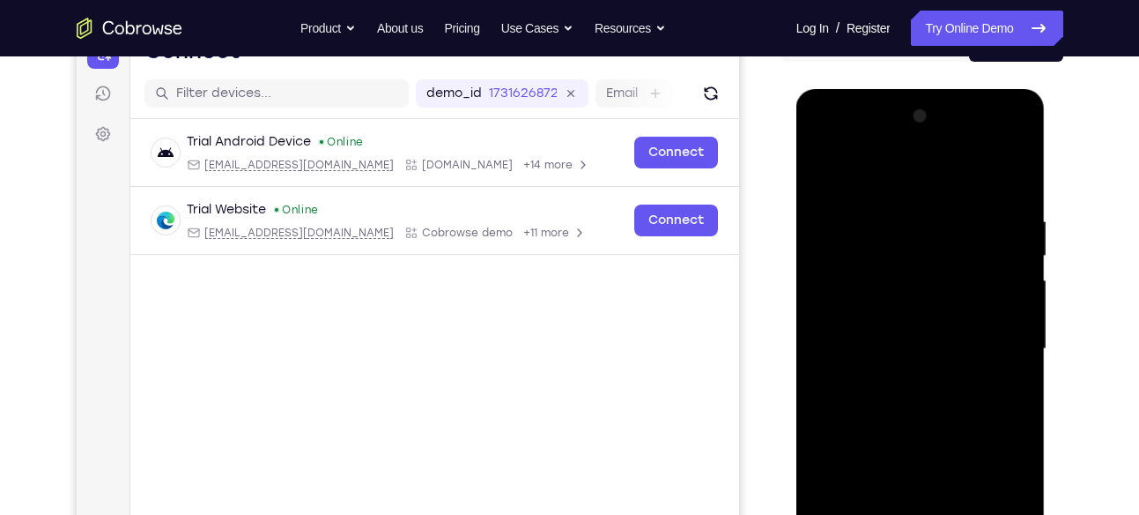
click at [535, 405] on div at bounding box center [921, 348] width 222 height 493
click at [535, 348] on div at bounding box center [921, 348] width 222 height 493
drag, startPoint x: 924, startPoint y: 343, endPoint x: 917, endPoint y: 160, distance: 182.5
click at [535, 160] on div at bounding box center [921, 348] width 222 height 493
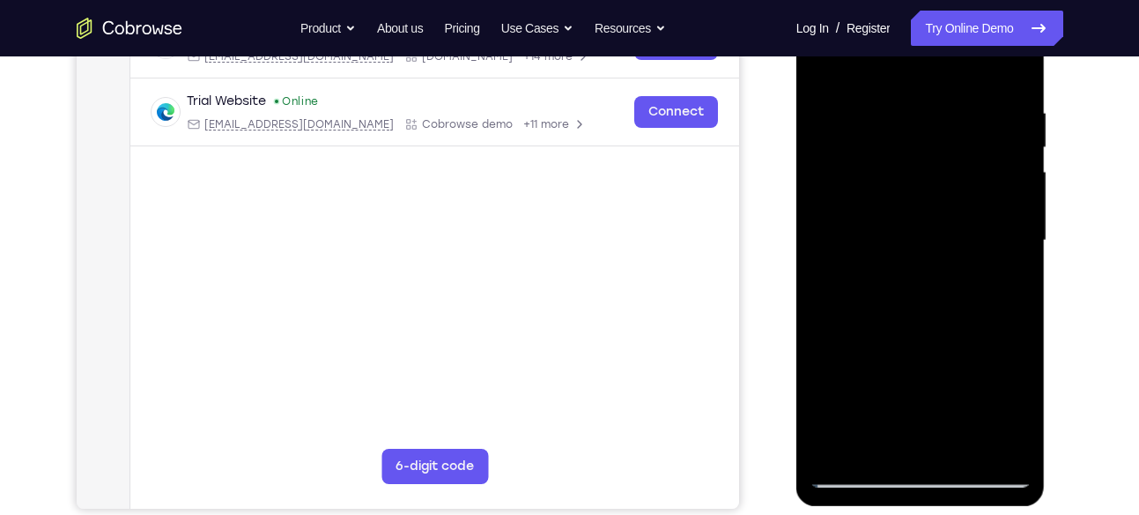
scroll to position [312, 0]
drag, startPoint x: 925, startPoint y: 337, endPoint x: 913, endPoint y: 174, distance: 163.5
click at [535, 174] on div at bounding box center [921, 239] width 222 height 493
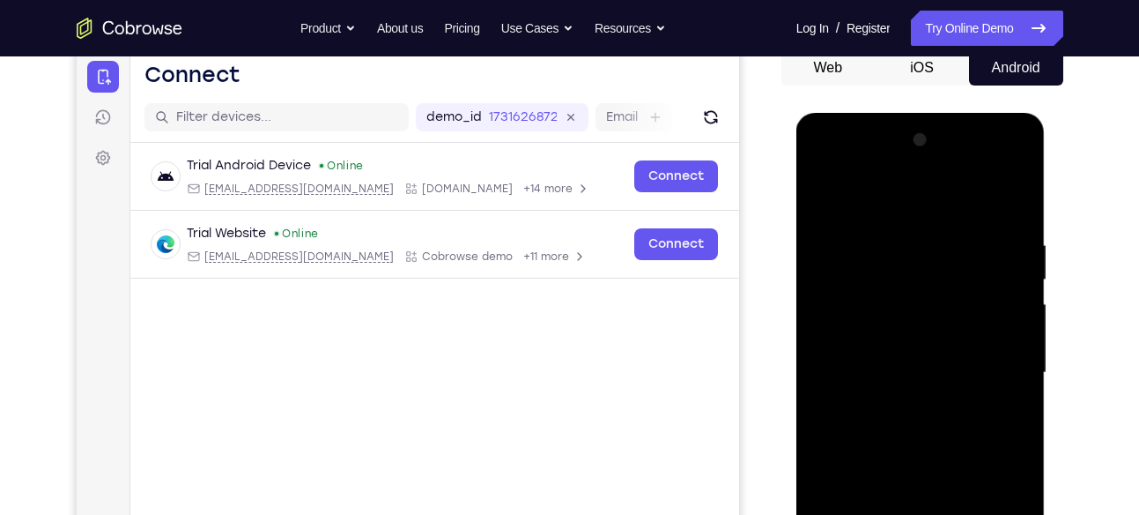
scroll to position [178, 0]
click at [535, 164] on div at bounding box center [921, 373] width 222 height 493
click at [535, 197] on div at bounding box center [921, 373] width 222 height 493
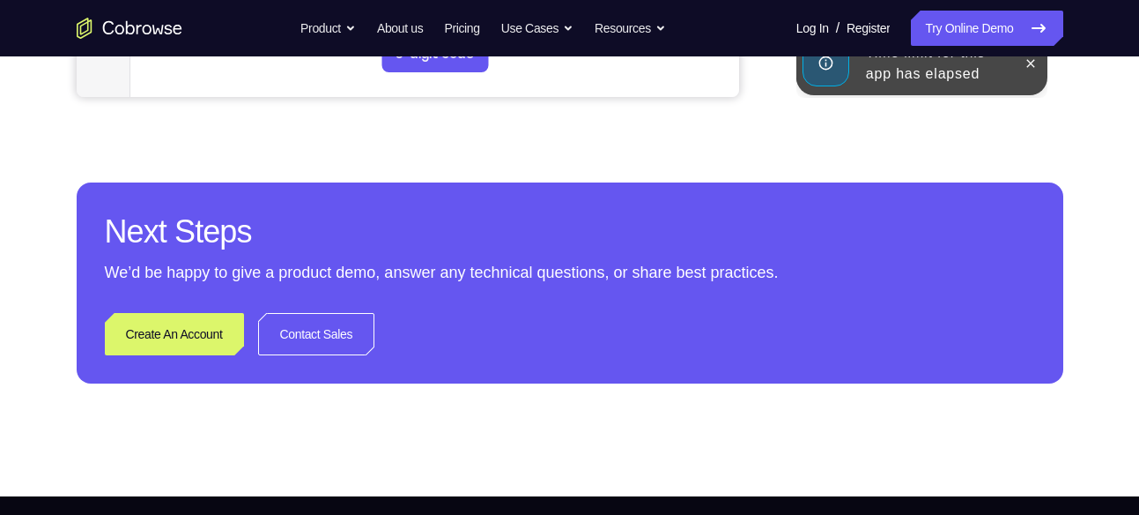
scroll to position [725, 0]
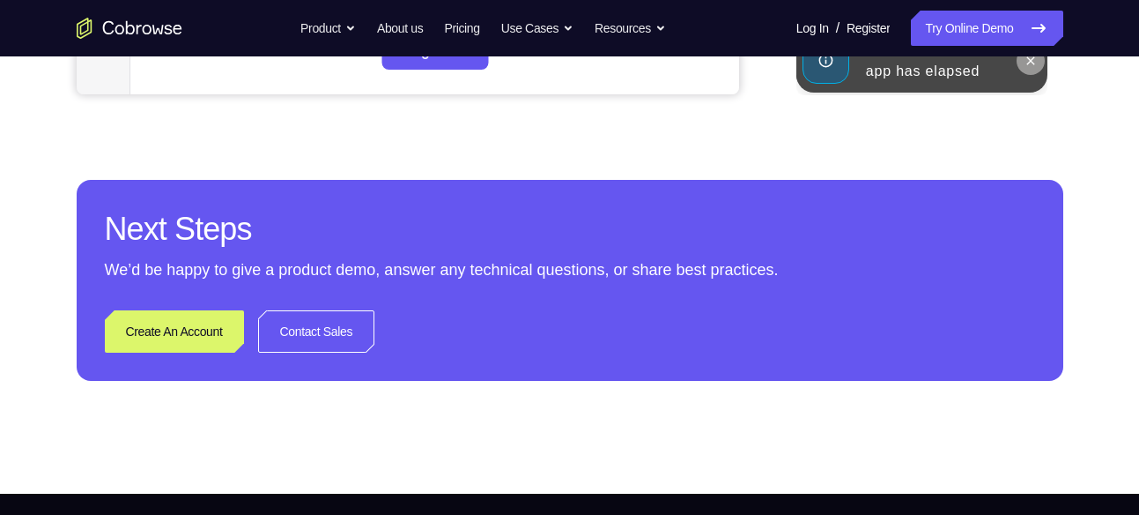
click at [535, 70] on button at bounding box center [1031, 61] width 28 height 28
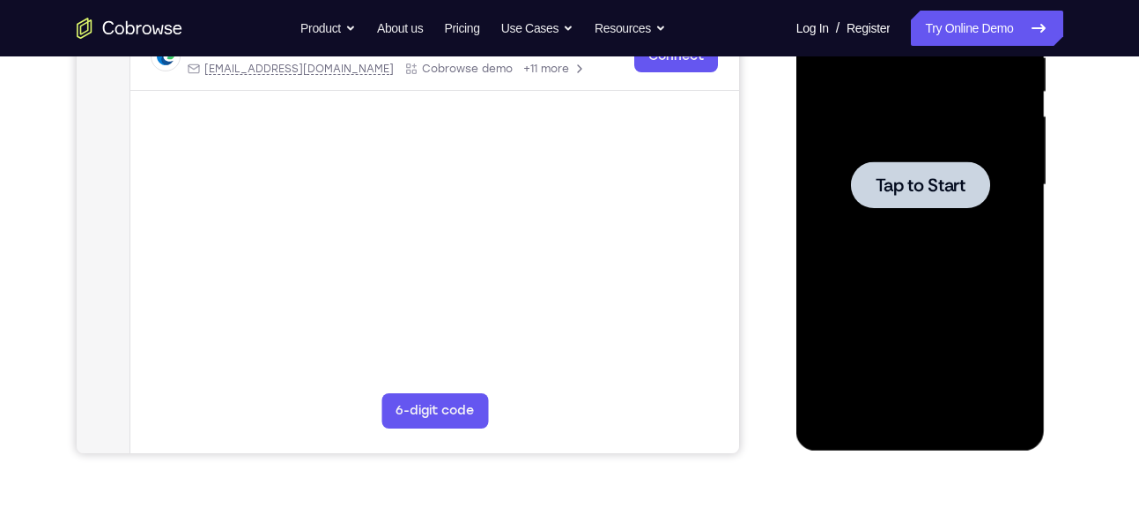
scroll to position [367, 0]
click at [535, 163] on div at bounding box center [920, 183] width 139 height 47
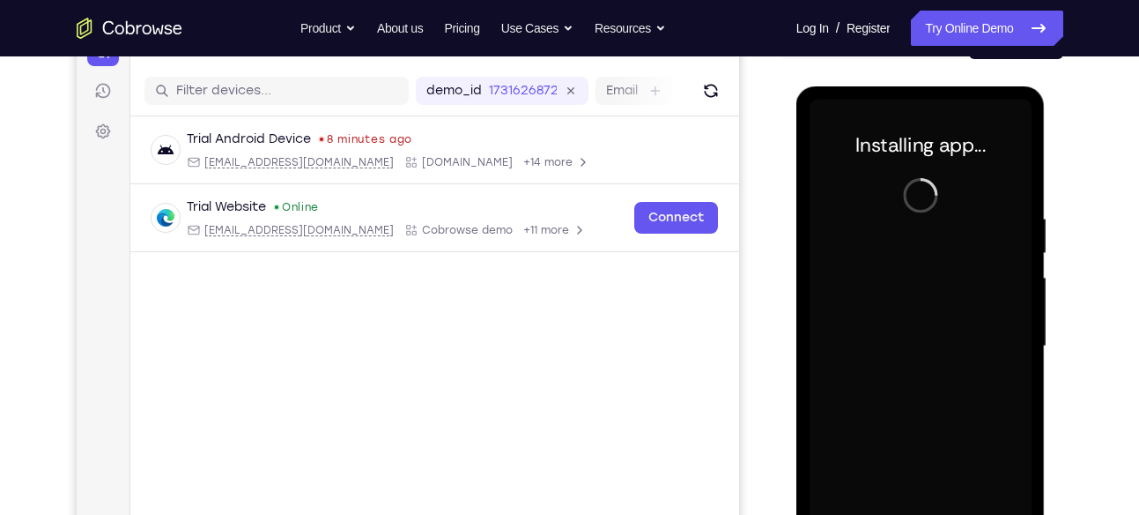
scroll to position [204, 0]
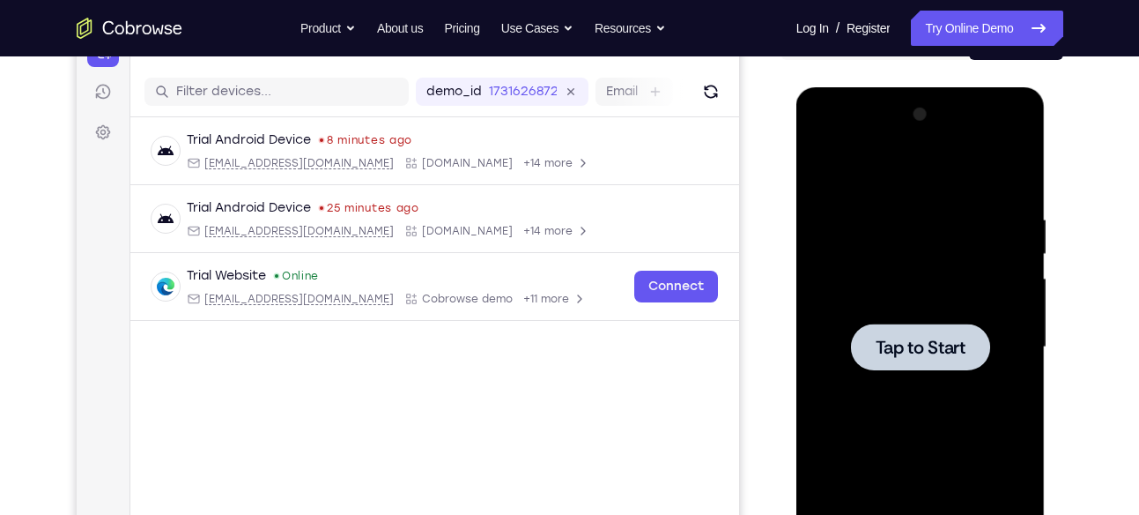
click at [535, 213] on div "Your Support Agent Your Customer Web iOS Android" at bounding box center [570, 290] width 987 height 651
